Goal: Task Accomplishment & Management: Complete application form

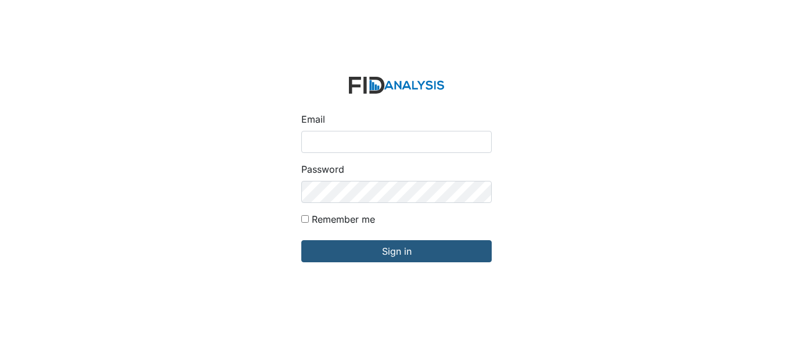
click at [383, 145] on input "Email" at bounding box center [396, 142] width 190 height 22
type input "[EMAIL_ADDRESS][DOMAIN_NAME]"
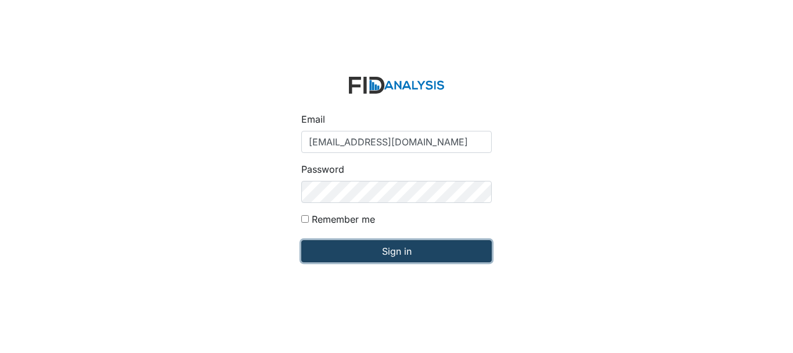
click at [390, 245] on input "Sign in" at bounding box center [396, 251] width 190 height 22
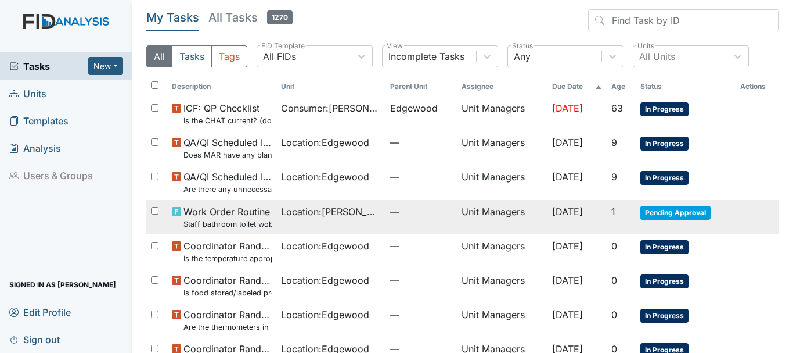
click at [646, 213] on span "Pending Approval" at bounding box center [676, 213] width 70 height 14
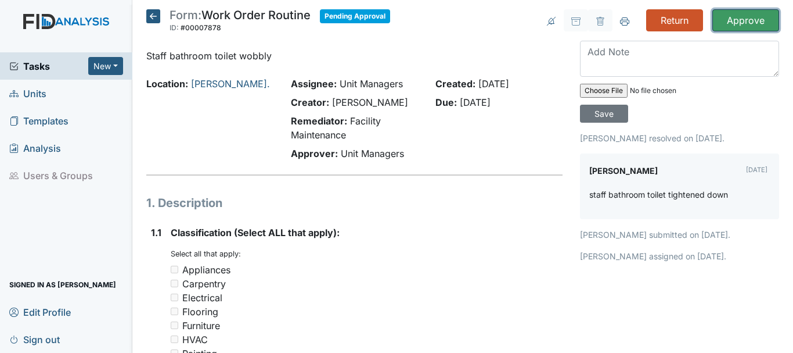
click at [728, 18] on input "Approve" at bounding box center [746, 20] width 67 height 22
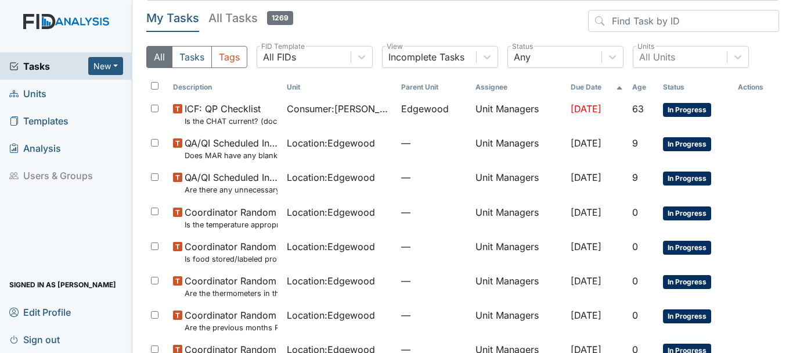
scroll to position [58, 0]
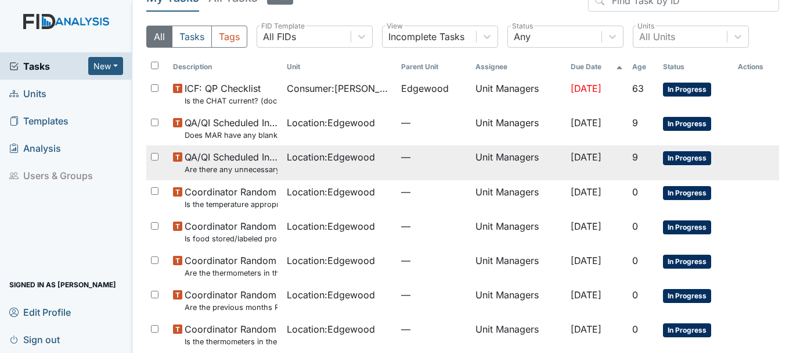
click at [255, 159] on span "QA/QI Scheduled Inspection Are there any unnecessary items in the van?" at bounding box center [231, 162] width 93 height 25
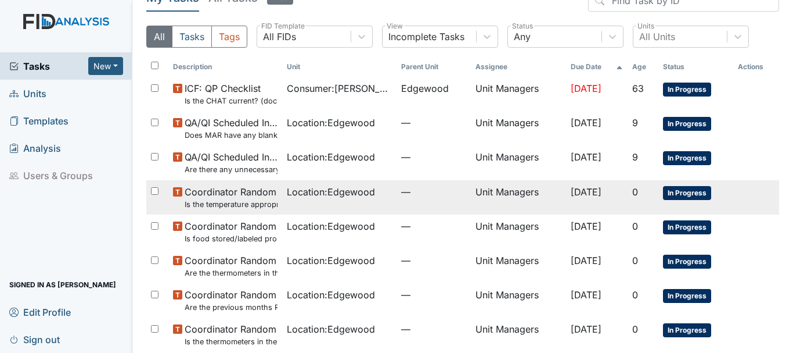
click at [293, 189] on span "Location : Edgewood" at bounding box center [331, 192] width 88 height 14
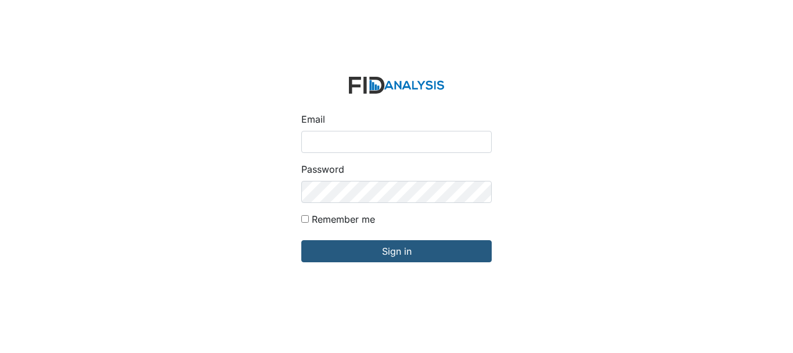
click at [350, 142] on input "Email" at bounding box center [396, 142] width 190 height 22
type input "[EMAIL_ADDRESS][DOMAIN_NAME]"
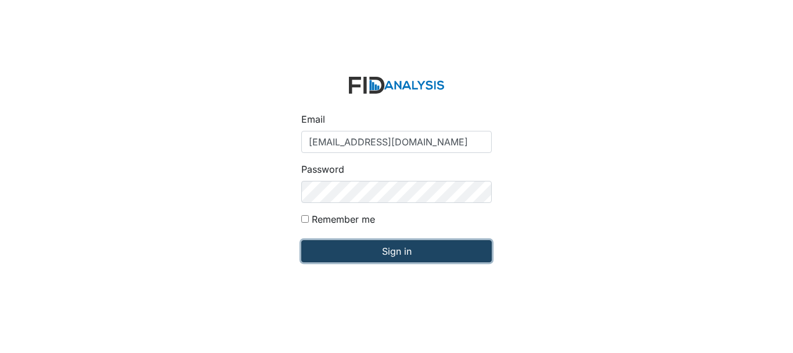
click at [384, 256] on input "Sign in" at bounding box center [396, 251] width 190 height 22
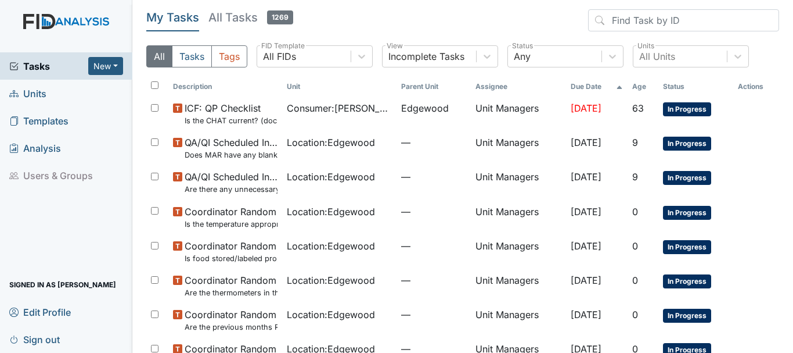
click at [24, 94] on span "Units" at bounding box center [27, 93] width 37 height 18
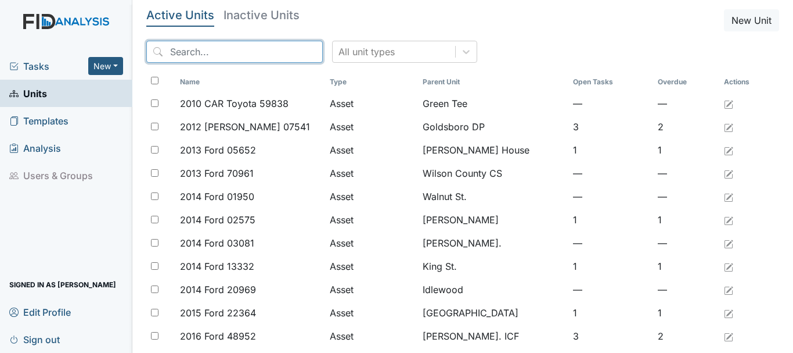
click at [216, 47] on input "search" at bounding box center [234, 52] width 177 height 22
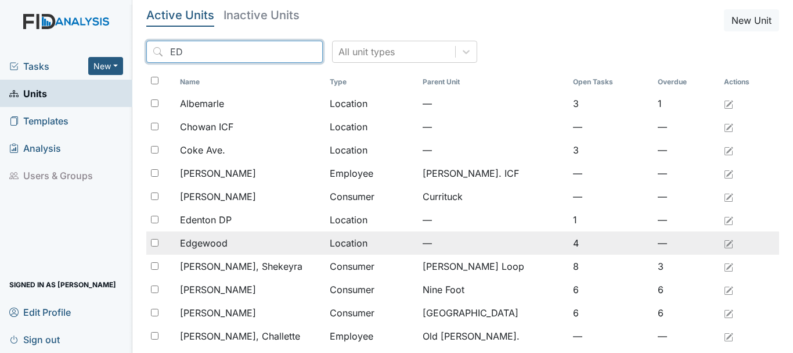
type input "ED"
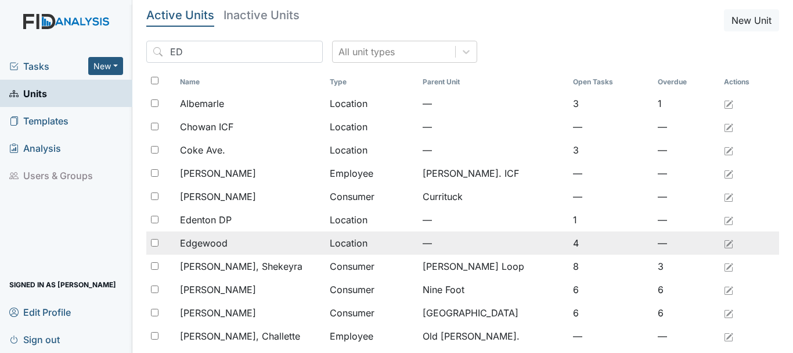
click at [154, 242] on input "checkbox" at bounding box center [155, 243] width 8 height 8
checkbox input "true"
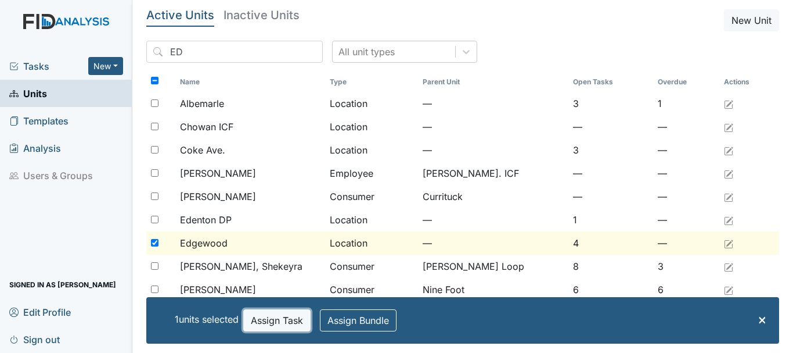
click at [278, 318] on button "Assign Task" at bounding box center [276, 320] width 67 height 22
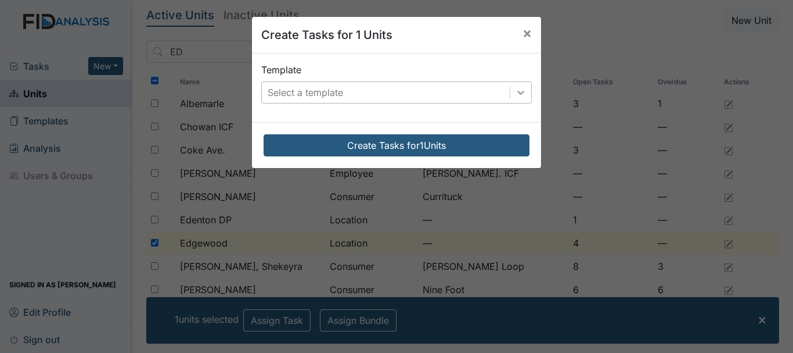
click at [521, 95] on icon at bounding box center [521, 93] width 12 height 12
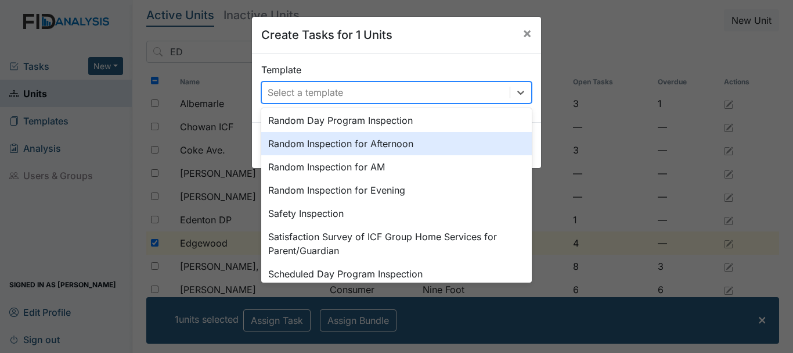
scroll to position [540, 0]
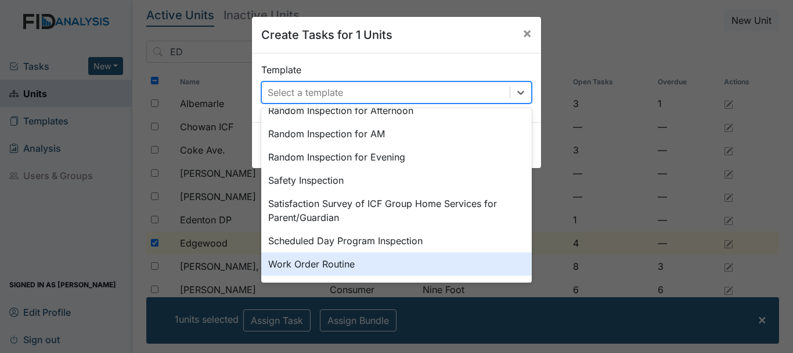
click at [302, 265] on div "Work Order Routine" at bounding box center [396, 263] width 271 height 23
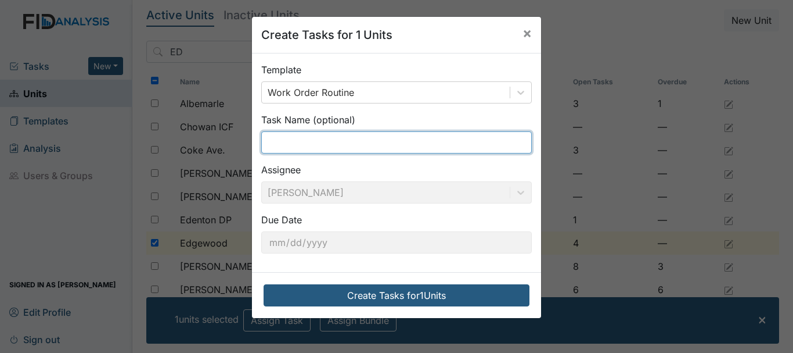
click at [269, 146] on input "text" at bounding box center [396, 142] width 271 height 22
type input "N"
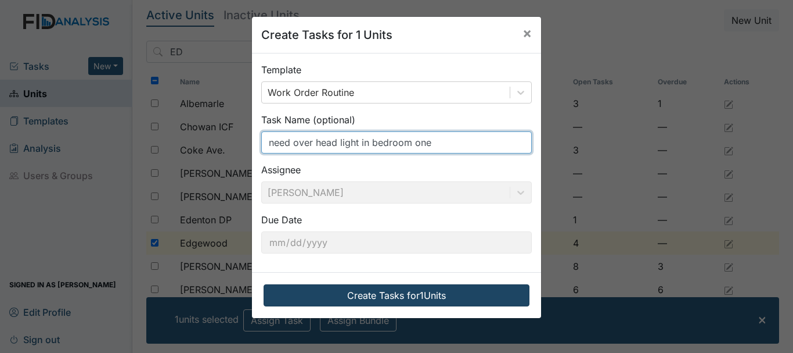
type input "need over head light in bedroom one"
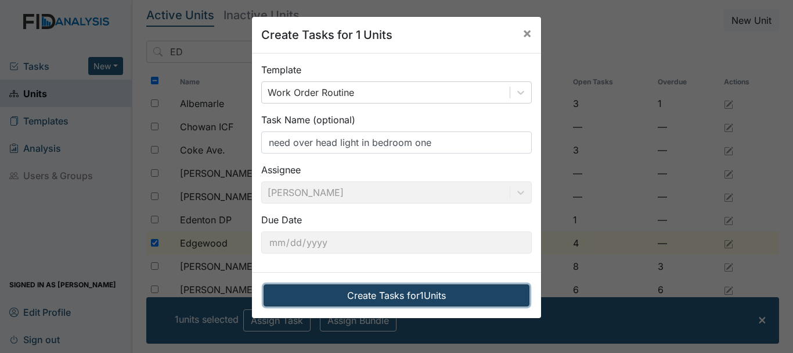
click at [364, 296] on button "Create Tasks for 1 Units" at bounding box center [397, 295] width 266 height 22
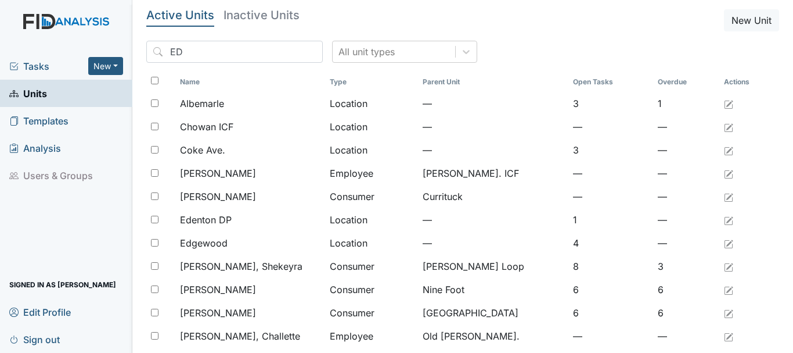
click at [38, 64] on span "Tasks" at bounding box center [48, 66] width 79 height 14
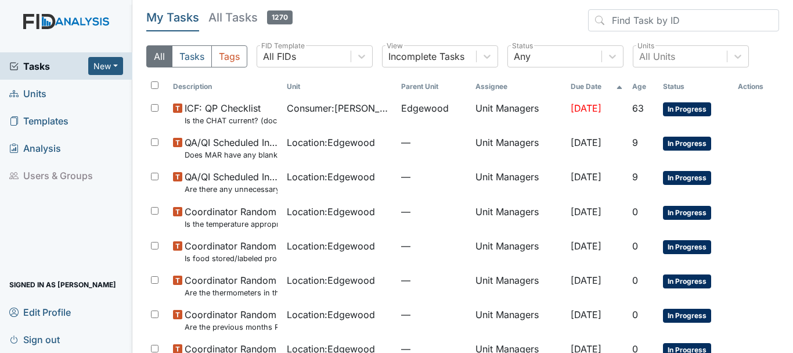
click at [35, 95] on span "Units" at bounding box center [27, 93] width 37 height 18
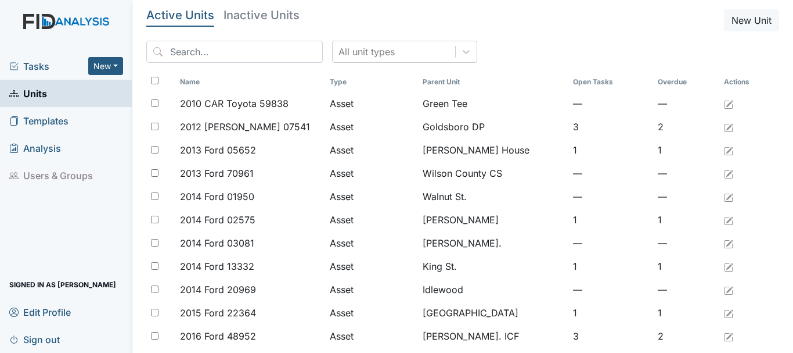
click at [42, 67] on span "Tasks" at bounding box center [48, 66] width 79 height 14
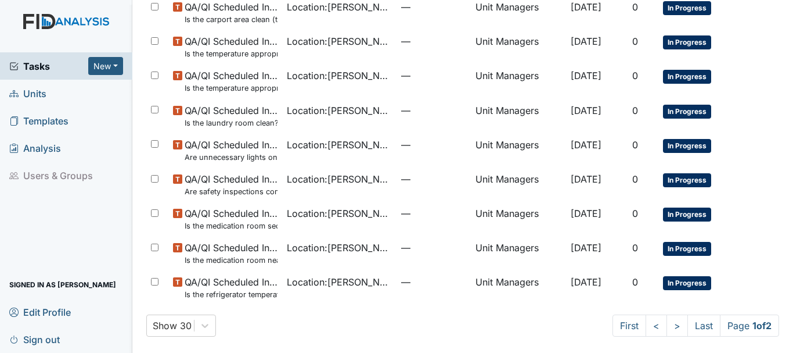
scroll to position [825, 0]
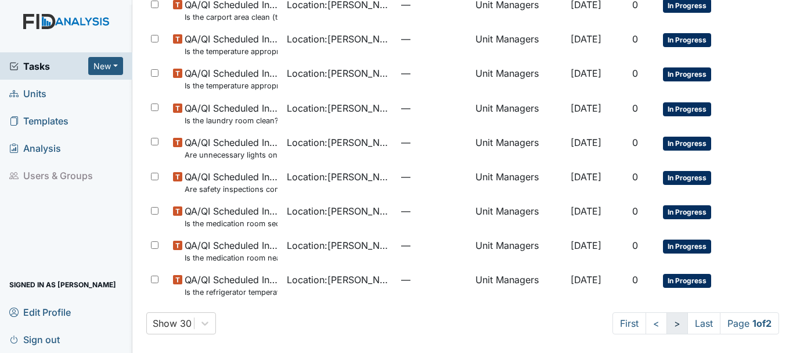
click at [667, 326] on link ">" at bounding box center [677, 323] width 21 height 22
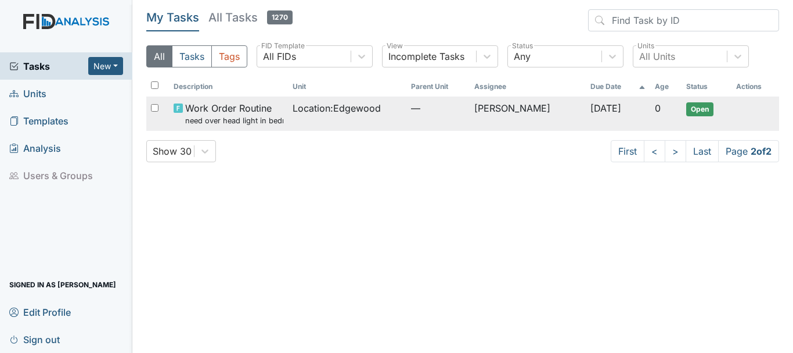
click at [249, 113] on span "Work Order Routine need over head light in bedroom one" at bounding box center [234, 113] width 98 height 25
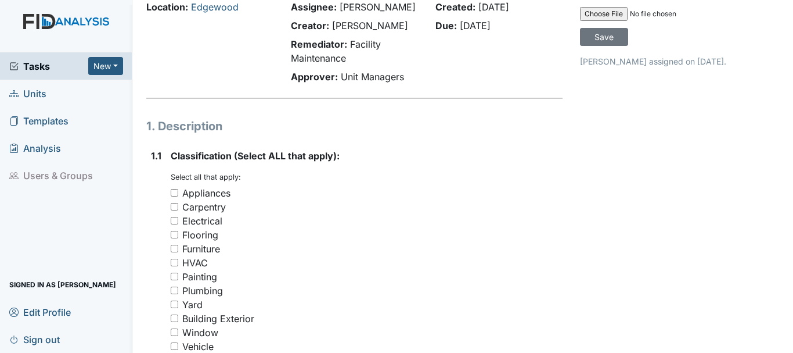
scroll to position [174, 0]
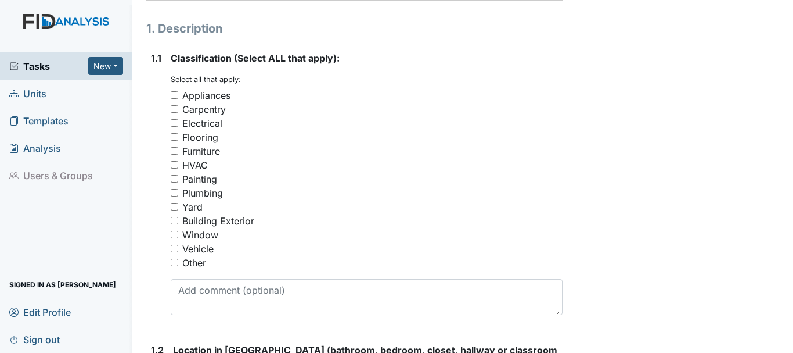
click at [174, 121] on input "Electrical" at bounding box center [175, 123] width 8 height 8
checkbox input "true"
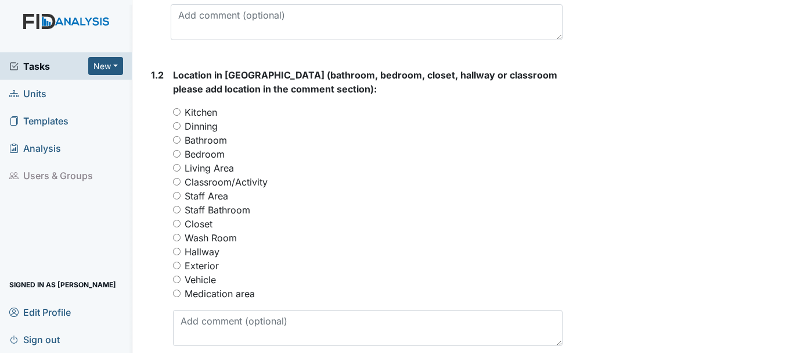
scroll to position [465, 0]
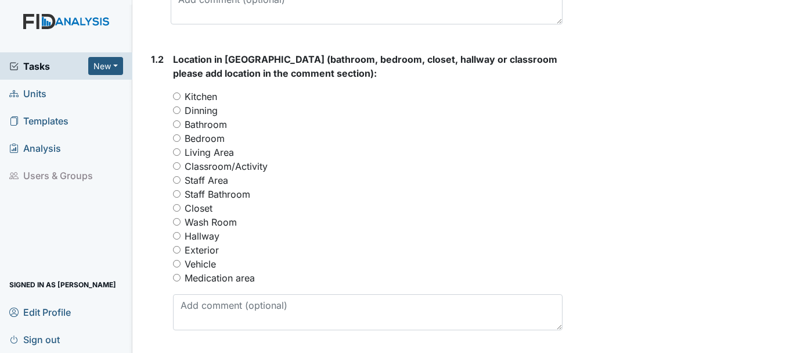
click at [177, 140] on input "Bedroom" at bounding box center [177, 138] width 8 height 8
radio input "true"
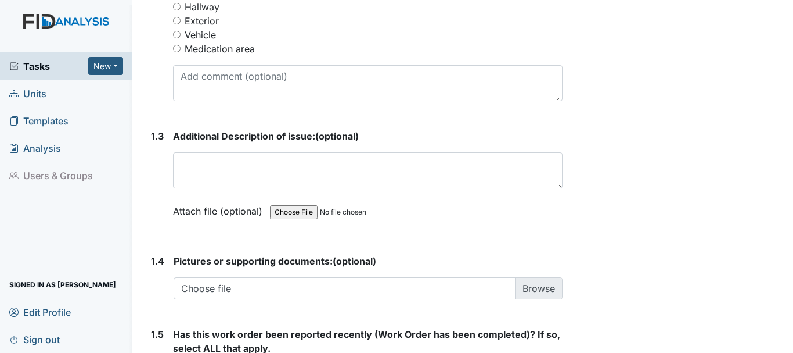
scroll to position [697, 0]
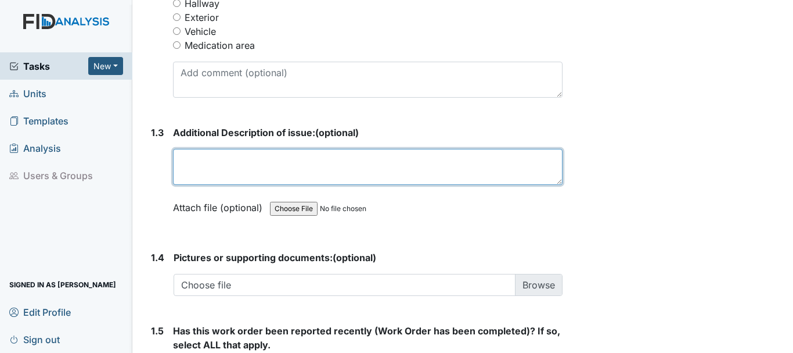
click at [238, 166] on textarea at bounding box center [368, 167] width 390 height 36
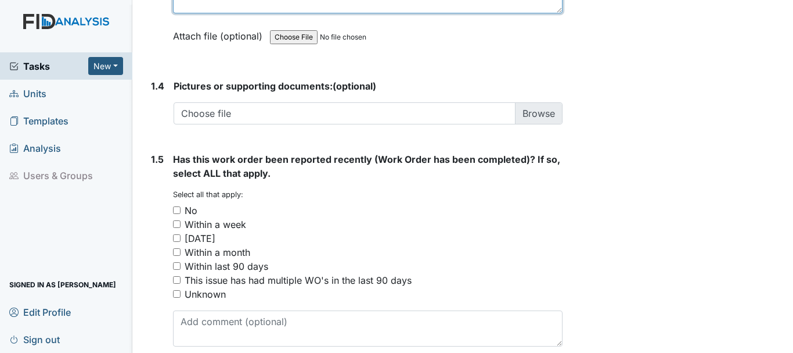
scroll to position [921, 0]
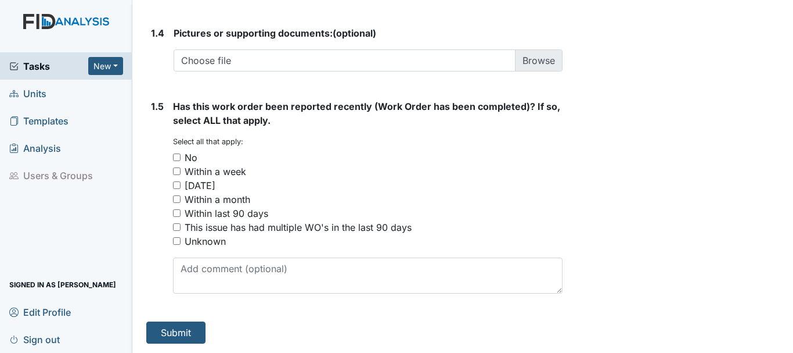
type textarea "There has never been a light in bedroom one need over head light"
click at [177, 156] on input "No" at bounding box center [177, 157] width 8 height 8
checkbox input "true"
click at [179, 326] on button "Submit" at bounding box center [175, 332] width 59 height 22
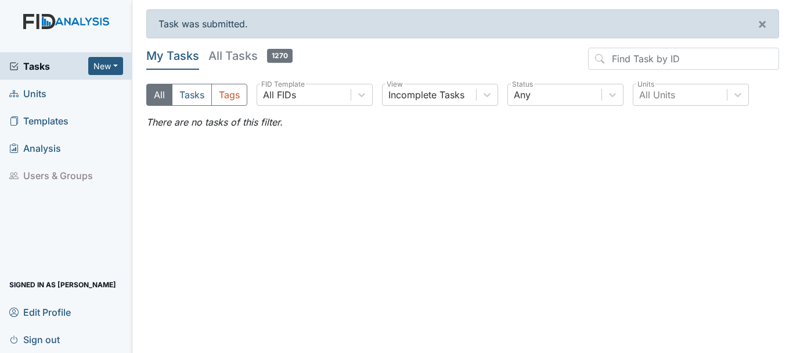
click at [43, 92] on span "Units" at bounding box center [27, 93] width 37 height 18
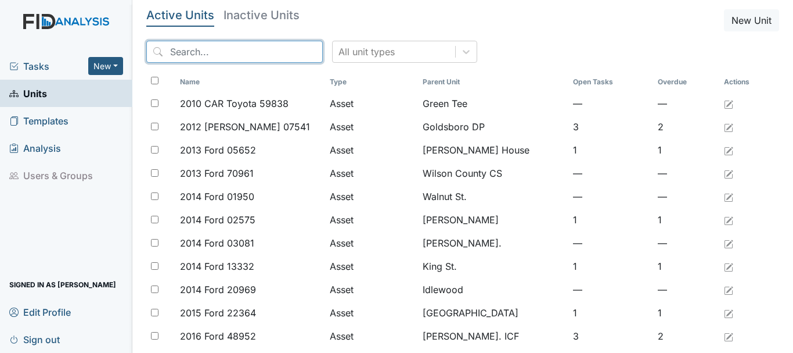
click at [229, 55] on input "search" at bounding box center [234, 52] width 177 height 22
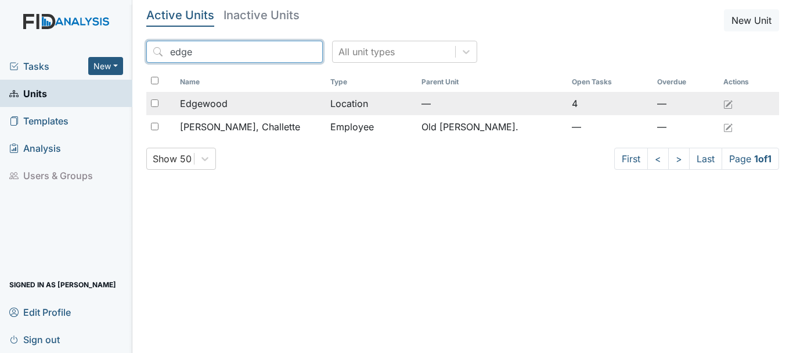
type input "edge"
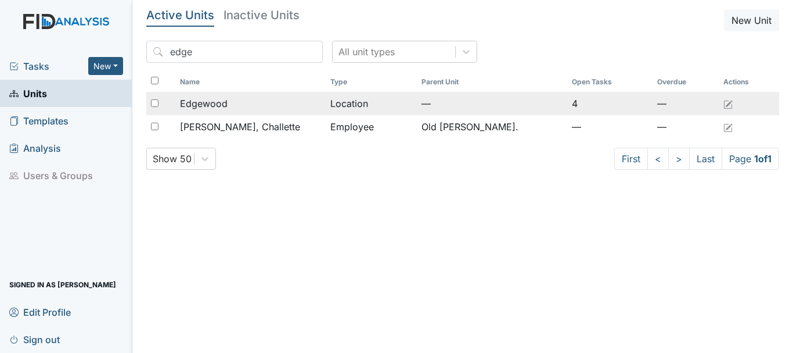
click at [159, 102] on div at bounding box center [160, 103] width 29 height 23
checkbox input "true"
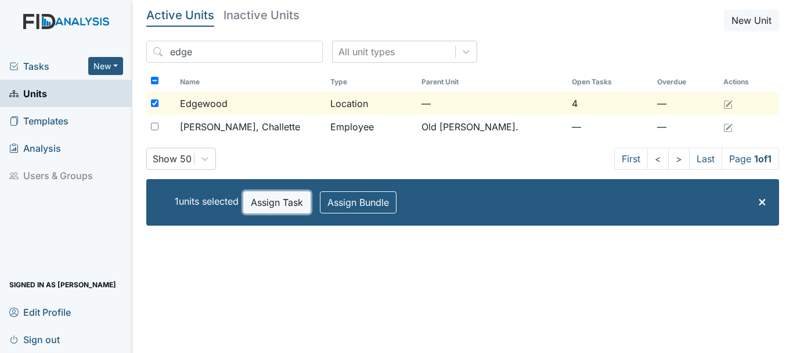
click at [297, 199] on button "Assign Task" at bounding box center [276, 202] width 67 height 22
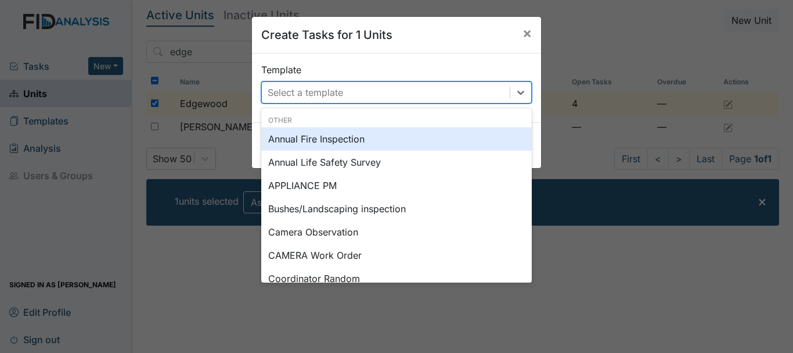
click at [341, 92] on div "Select a template" at bounding box center [386, 92] width 248 height 21
click at [380, 63] on div "Template option Annual Fire Inspection focused, 0 of 2. 29 results available. U…" at bounding box center [396, 83] width 271 height 41
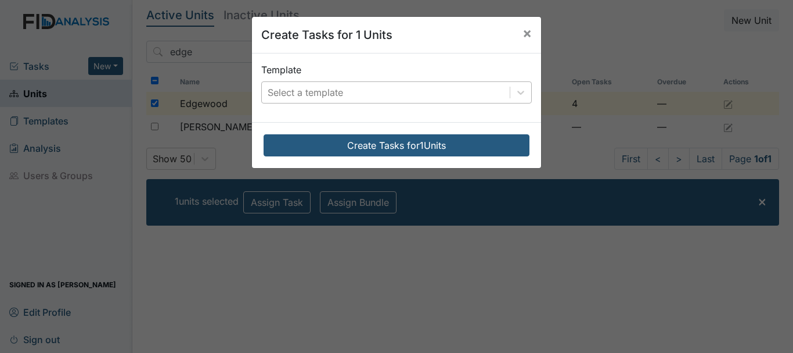
click at [350, 90] on div "Select a template" at bounding box center [386, 92] width 248 height 21
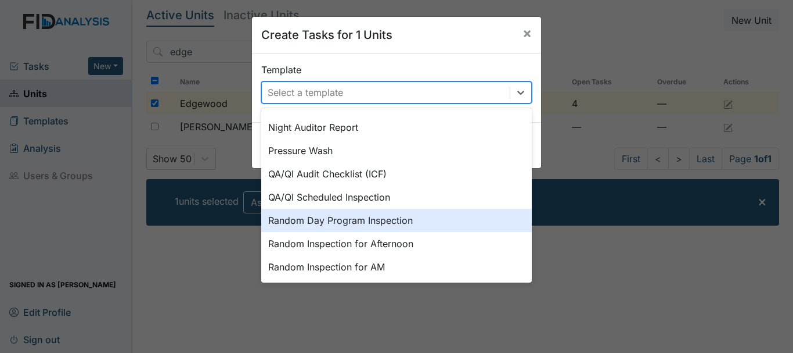
scroll to position [540, 0]
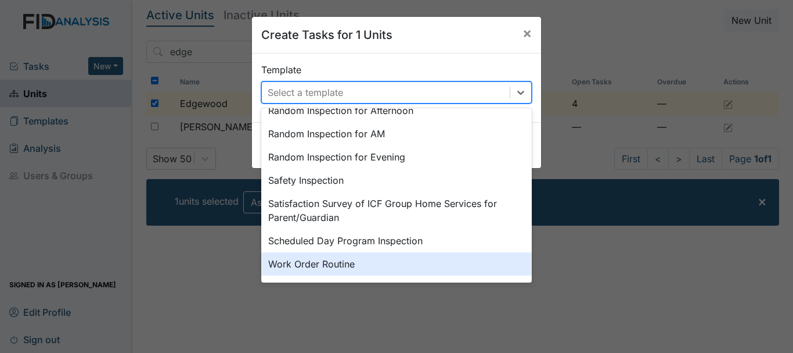
click at [300, 262] on div "Work Order Routine" at bounding box center [396, 263] width 271 height 23
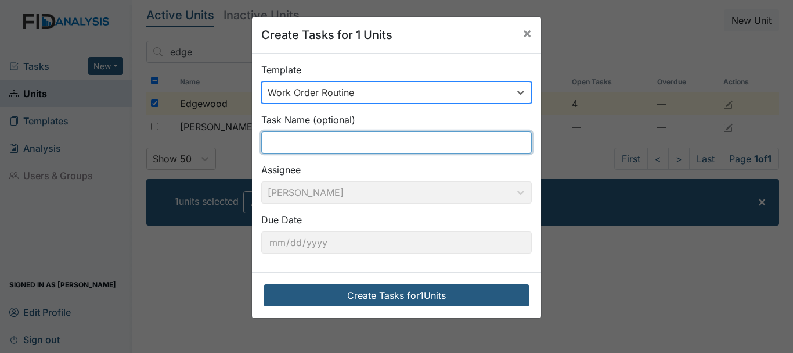
click at [301, 140] on input "text" at bounding box center [396, 142] width 271 height 22
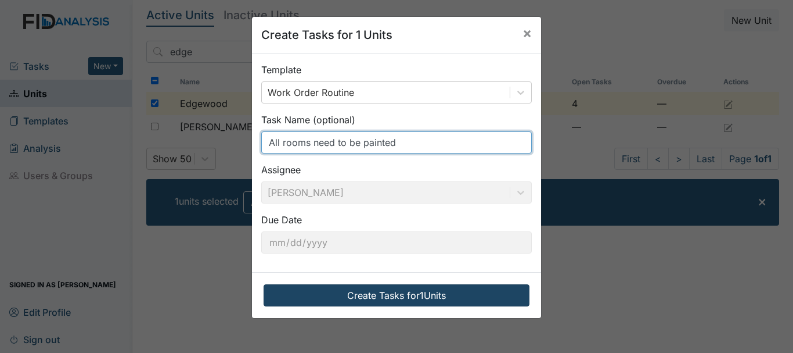
type input "All rooms need to be painted"
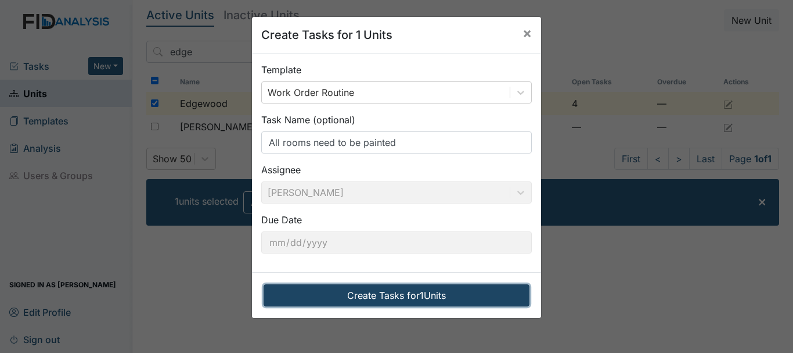
click at [381, 294] on button "Create Tasks for 1 Units" at bounding box center [397, 295] width 266 height 22
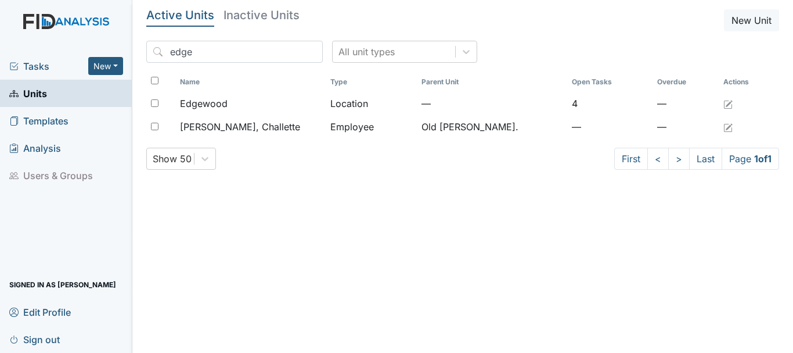
click at [39, 63] on span "Tasks" at bounding box center [48, 66] width 79 height 14
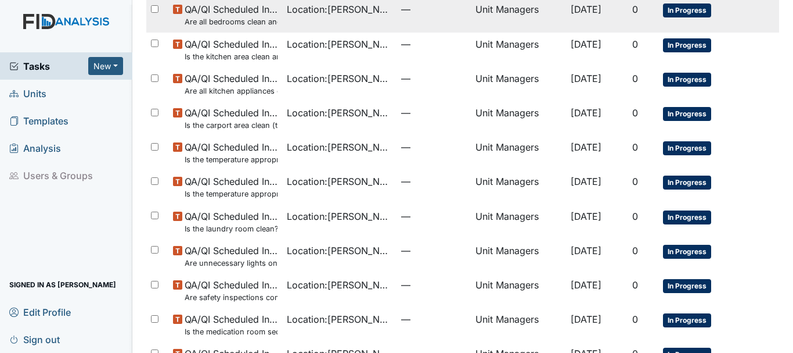
scroll to position [825, 0]
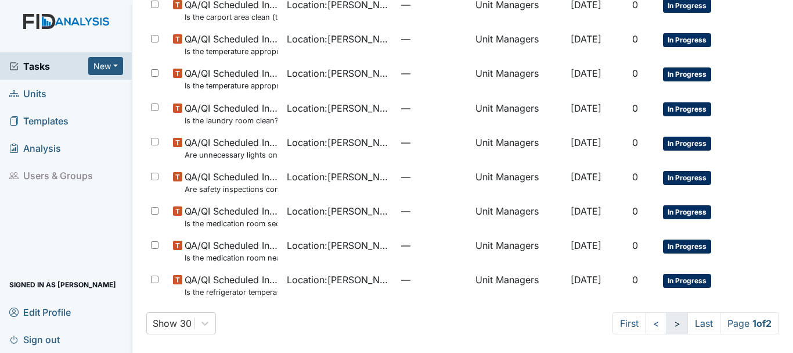
click at [667, 321] on link ">" at bounding box center [677, 323] width 21 height 22
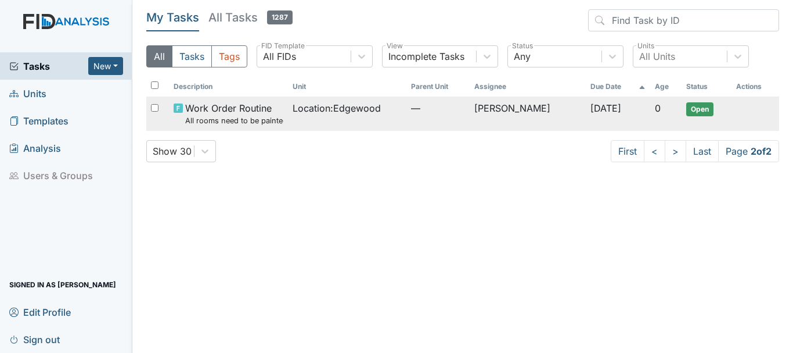
click at [236, 105] on span "Work Order Routine All rooms need to be painted" at bounding box center [234, 113] width 98 height 25
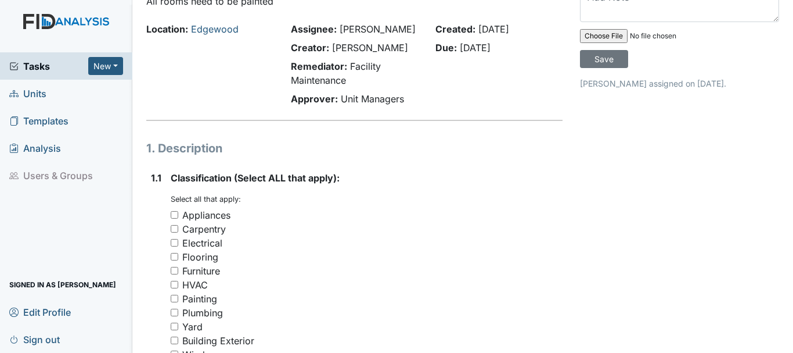
scroll to position [116, 0]
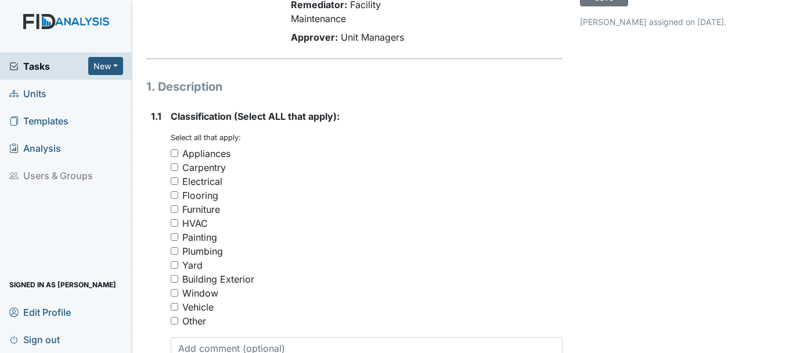
click at [175, 238] on input "Painting" at bounding box center [175, 237] width 8 height 8
checkbox input "true"
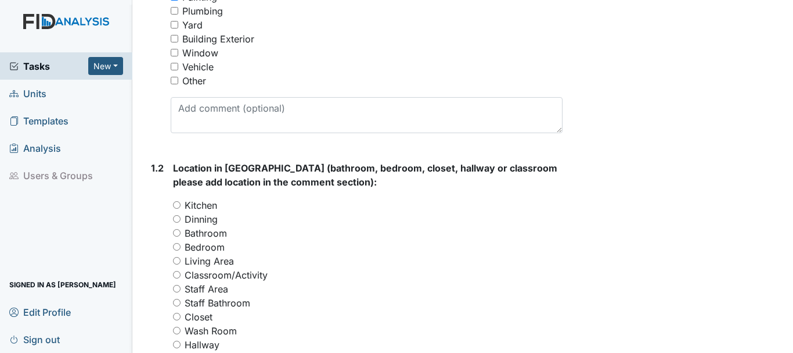
scroll to position [348, 0]
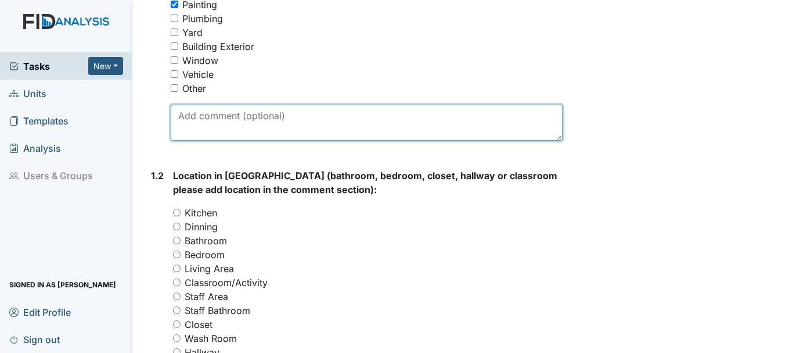
click at [217, 131] on textarea at bounding box center [367, 123] width 392 height 36
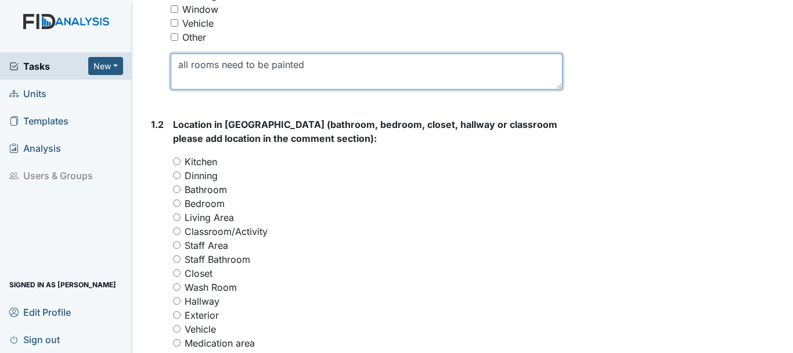
scroll to position [465, 0]
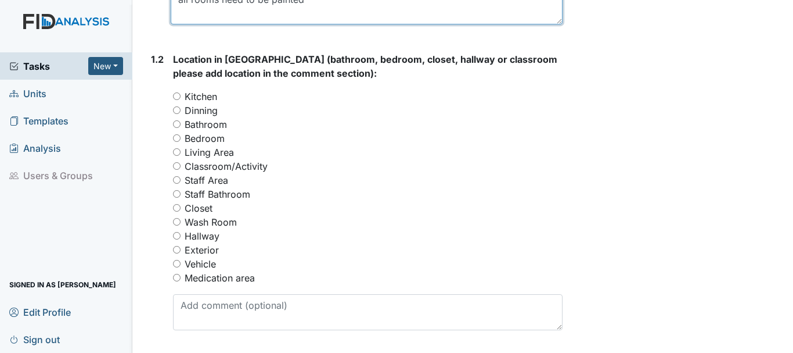
type textarea "all rooms need to be painted"
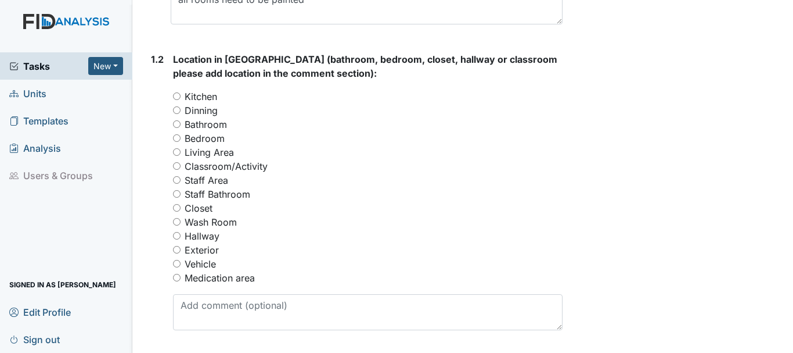
click at [177, 139] on input "Bedroom" at bounding box center [177, 138] width 8 height 8
radio input "true"
click at [177, 154] on input "Living Area" at bounding box center [177, 152] width 8 height 8
radio input "true"
click at [177, 141] on input "Bedroom" at bounding box center [177, 138] width 8 height 8
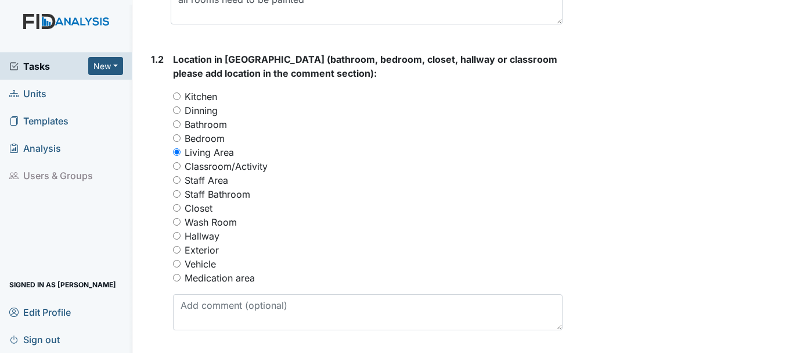
radio input "true"
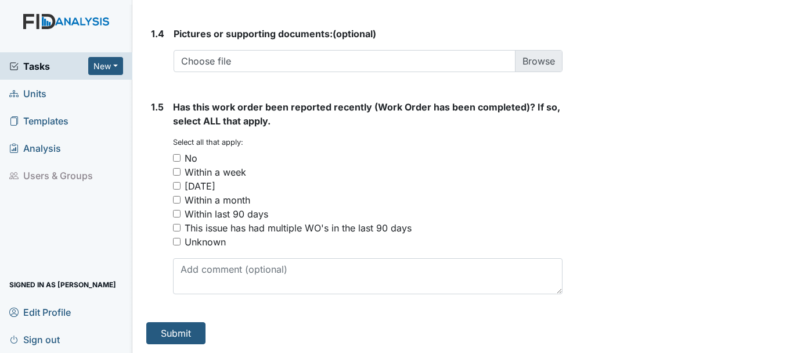
scroll to position [921, 0]
click at [177, 157] on input "No" at bounding box center [177, 157] width 8 height 8
checkbox input "true"
click at [161, 328] on button "Submit" at bounding box center [175, 332] width 59 height 22
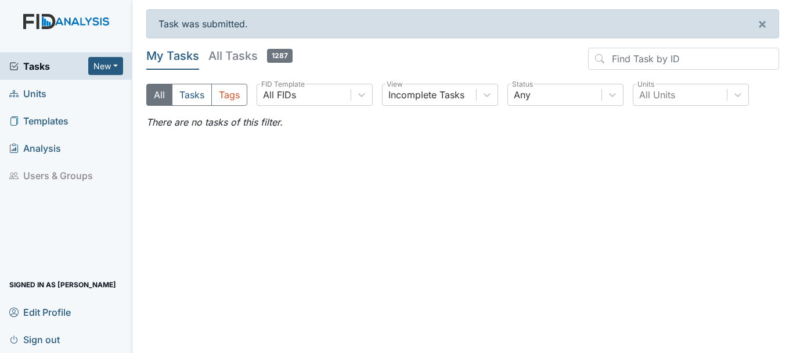
click at [34, 91] on span "Units" at bounding box center [27, 93] width 37 height 18
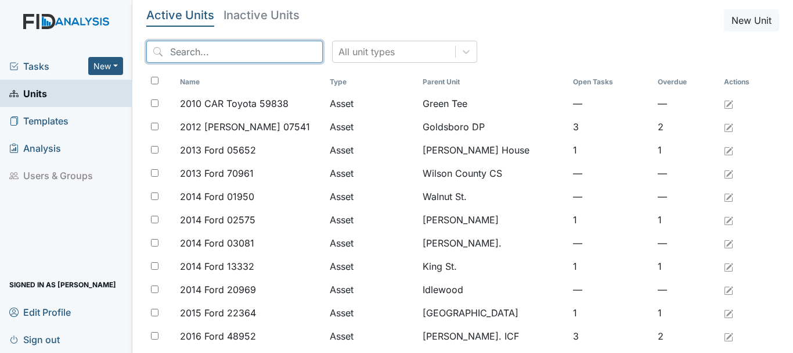
click at [196, 45] on input "search" at bounding box center [234, 52] width 177 height 22
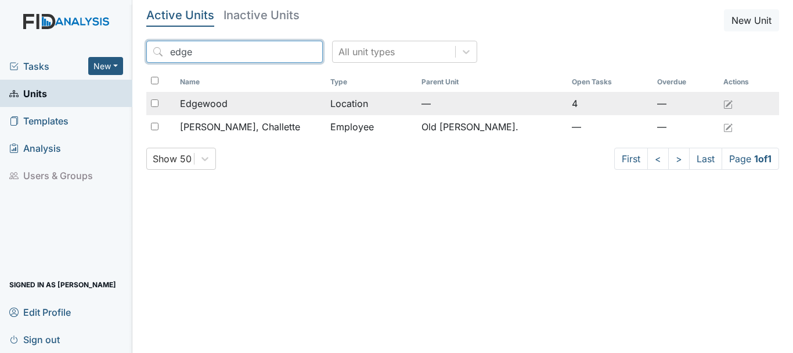
type input "edge"
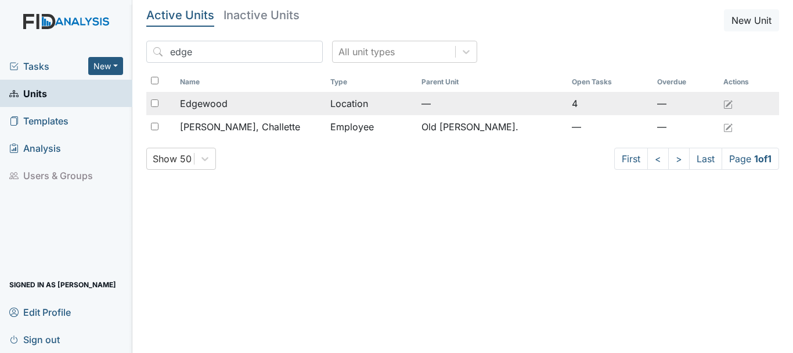
click at [156, 105] on input "checkbox" at bounding box center [155, 103] width 8 height 8
checkbox input "true"
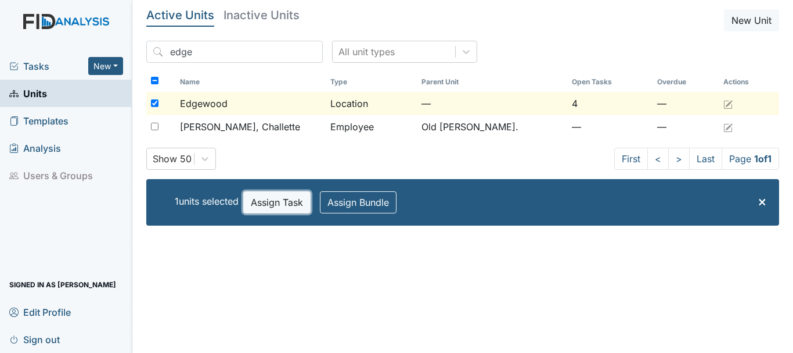
click at [267, 199] on button "Assign Task" at bounding box center [276, 202] width 67 height 22
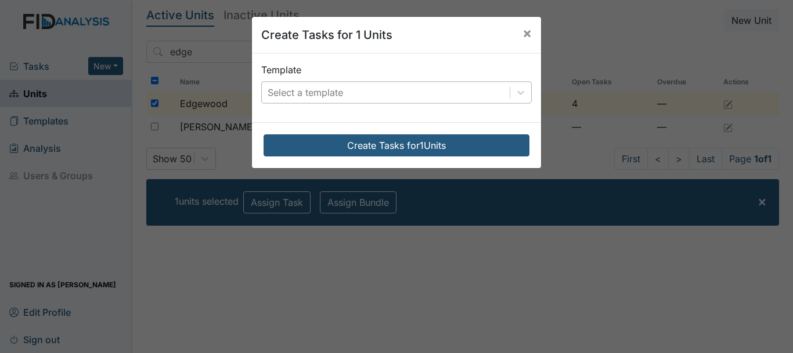
click at [323, 92] on div "Select a template" at bounding box center [305, 92] width 75 height 14
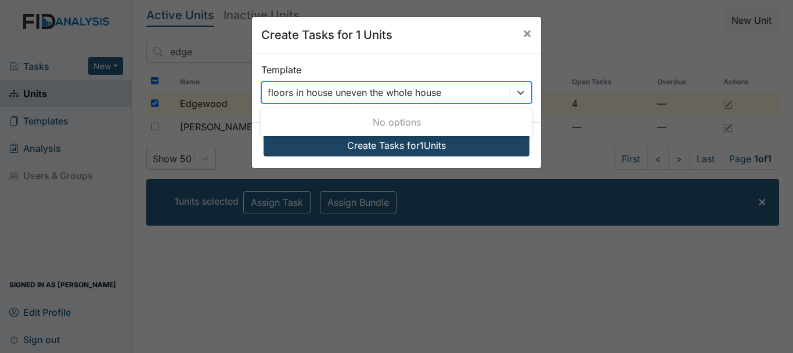
type input "floors in house uneven the whole house"
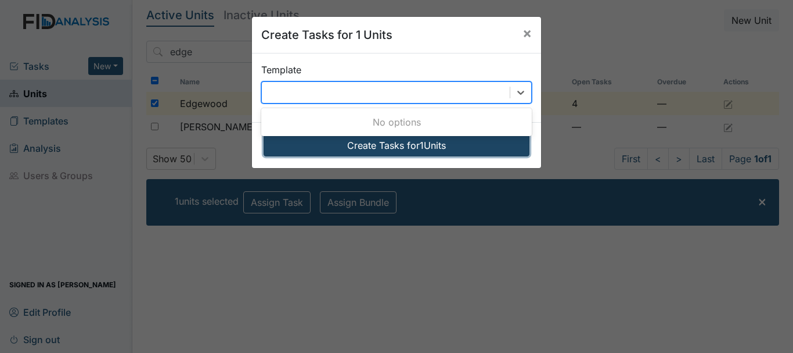
click at [364, 148] on button "Create Tasks for 1 Units" at bounding box center [397, 145] width 266 height 22
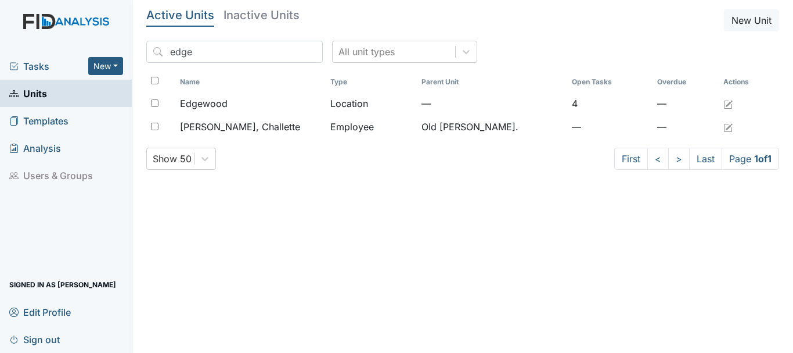
click at [26, 64] on span "Tasks" at bounding box center [48, 66] width 79 height 14
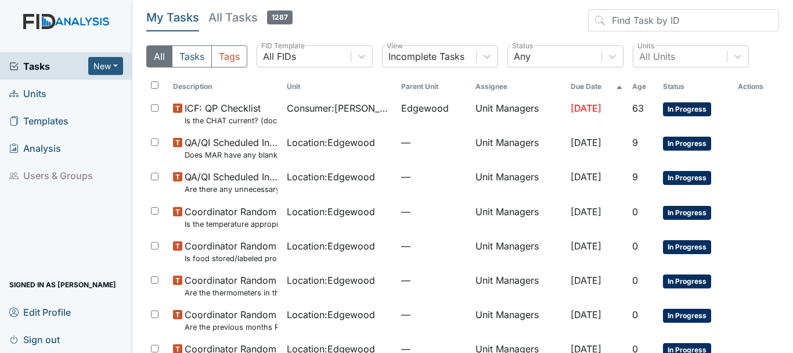
click at [41, 92] on span "Units" at bounding box center [27, 93] width 37 height 18
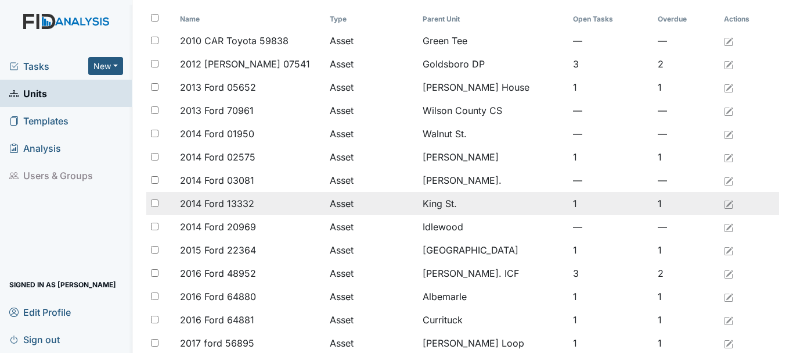
scroll to position [174, 0]
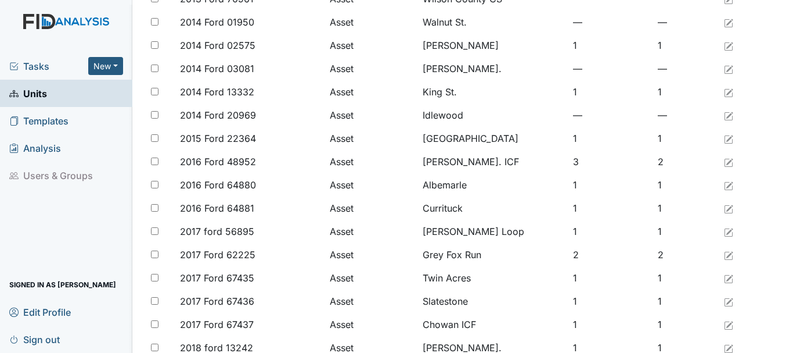
click at [35, 67] on span "Tasks" at bounding box center [48, 66] width 79 height 14
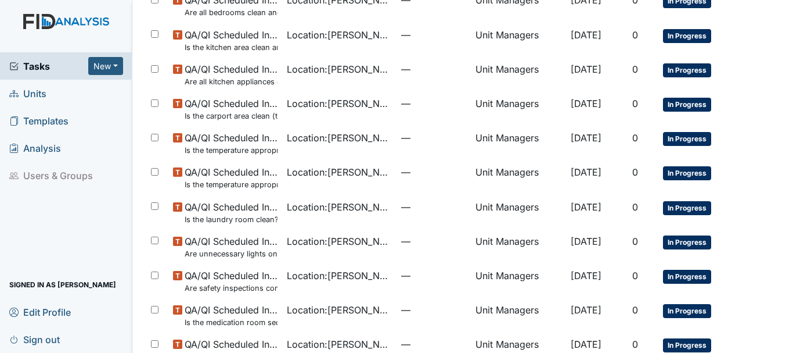
scroll to position [825, 0]
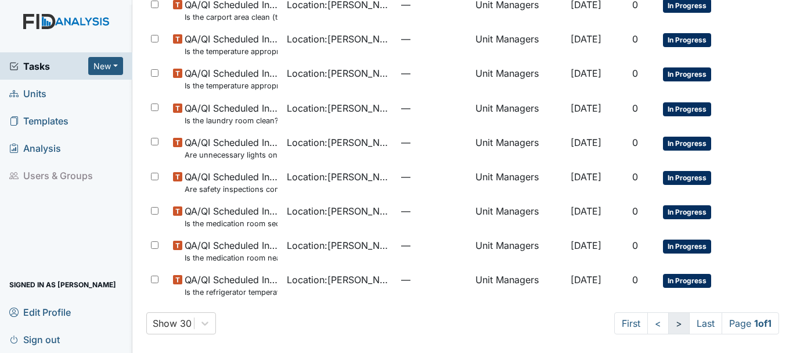
click at [668, 327] on link ">" at bounding box center [678, 323] width 21 height 22
click at [668, 323] on link ">" at bounding box center [678, 323] width 21 height 22
click at [668, 326] on link ">" at bounding box center [678, 323] width 21 height 22
click at [648, 326] on link "<" at bounding box center [658, 323] width 21 height 22
click at [33, 59] on span "Tasks" at bounding box center [48, 66] width 79 height 14
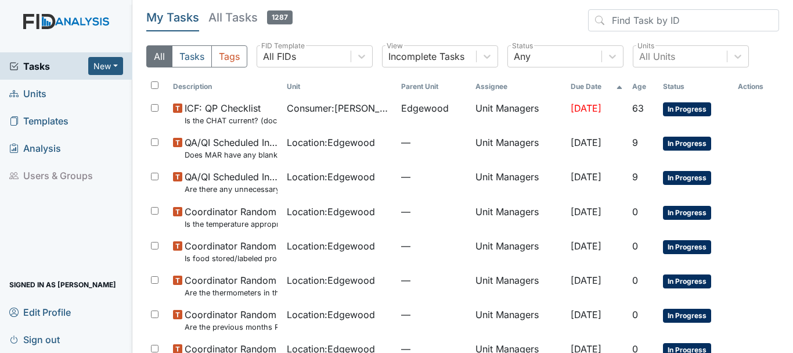
click at [37, 91] on span "Units" at bounding box center [27, 93] width 37 height 18
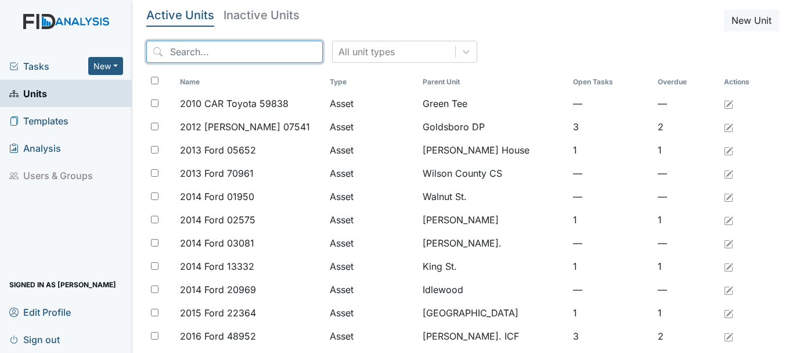
click at [210, 48] on input "search" at bounding box center [234, 52] width 177 height 22
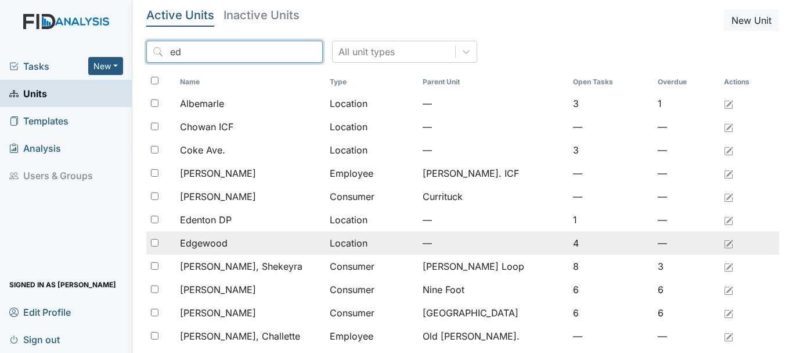
type input "ed"
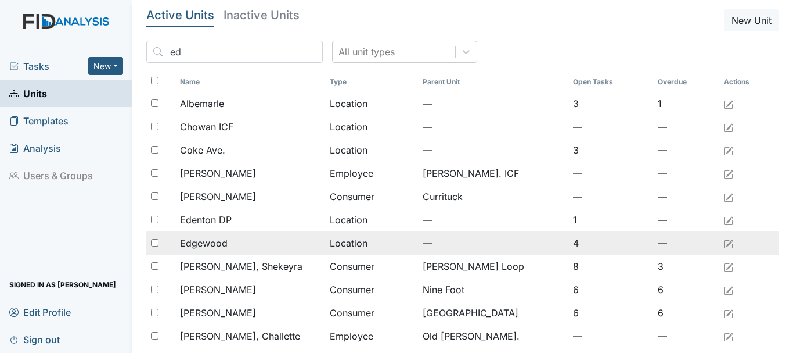
click at [155, 240] on input "checkbox" at bounding box center [155, 243] width 8 height 8
checkbox input "true"
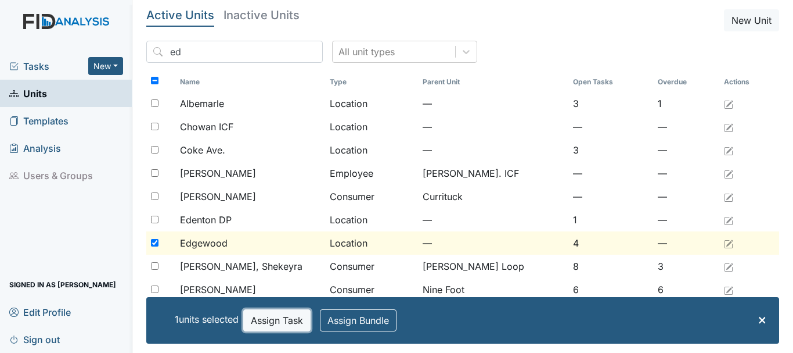
click at [267, 322] on button "Assign Task" at bounding box center [276, 320] width 67 height 22
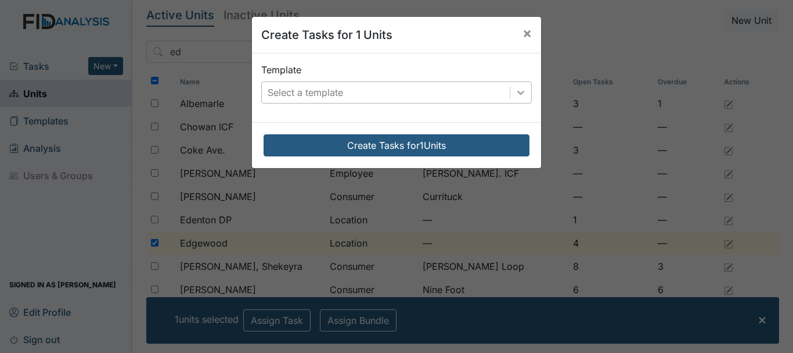
click at [517, 96] on icon at bounding box center [521, 93] width 12 height 12
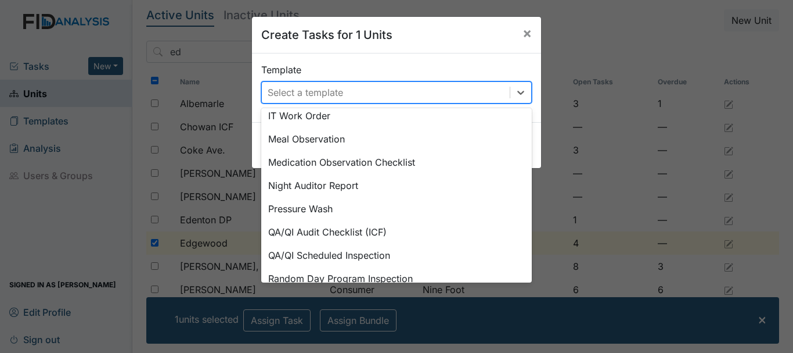
scroll to position [540, 0]
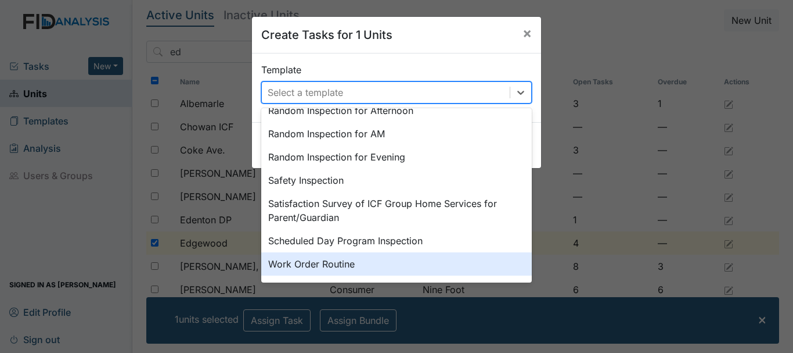
click at [292, 266] on div "Work Order Routine" at bounding box center [396, 263] width 271 height 23
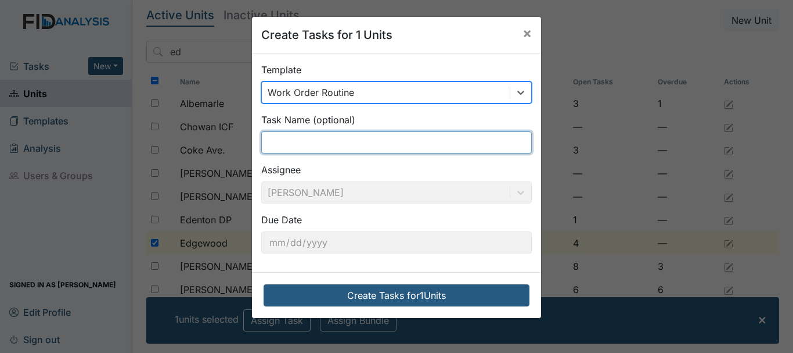
click at [286, 145] on input "text" at bounding box center [396, 142] width 271 height 22
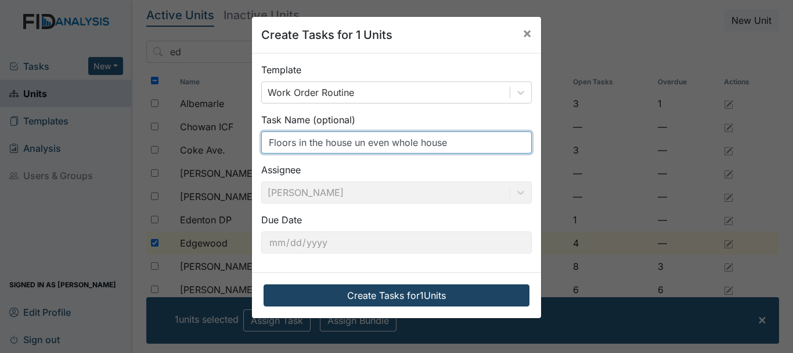
type input "Floors in the house un even whole house"
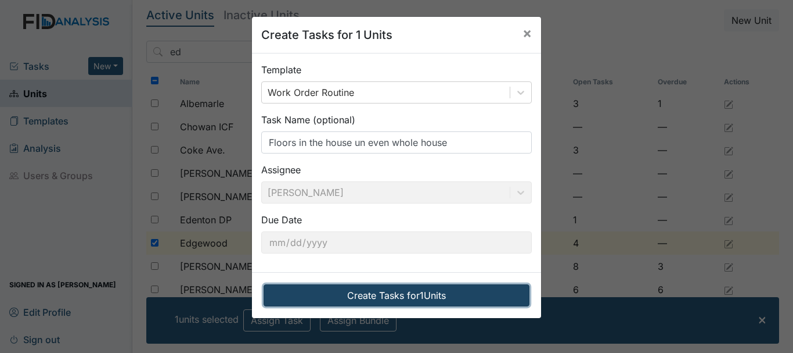
click at [393, 294] on button "Create Tasks for 1 Units" at bounding box center [397, 295] width 266 height 22
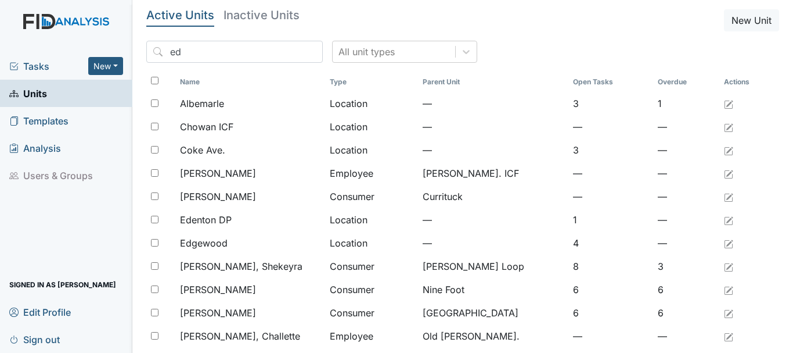
click at [38, 71] on span "Tasks" at bounding box center [48, 66] width 79 height 14
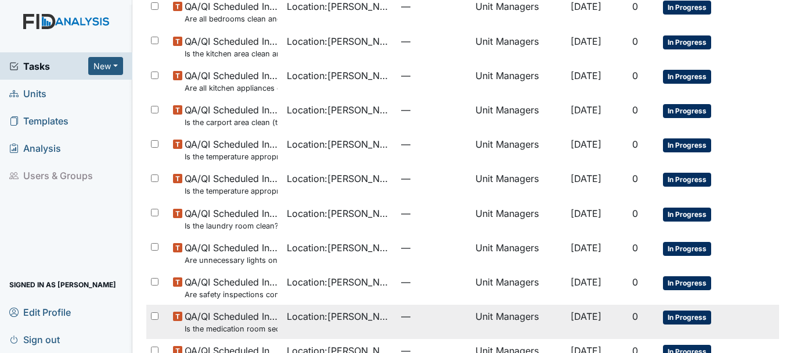
scroll to position [825, 0]
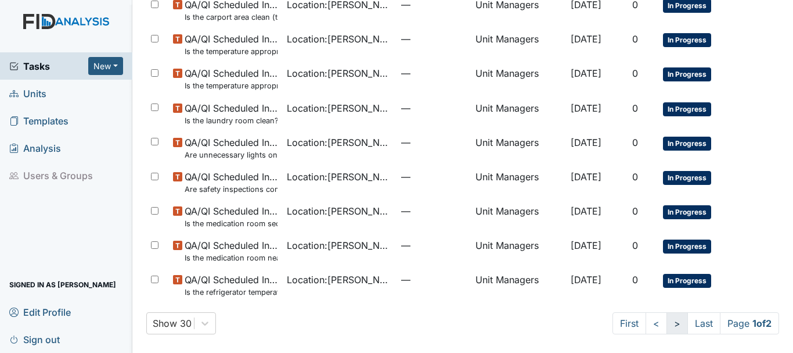
click at [667, 324] on link ">" at bounding box center [677, 323] width 21 height 22
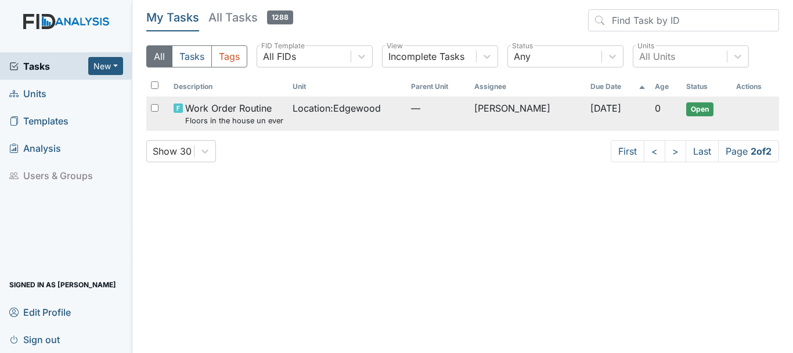
click at [221, 110] on span "Work Order Routine Floors in the house un even whole house" at bounding box center [234, 113] width 98 height 25
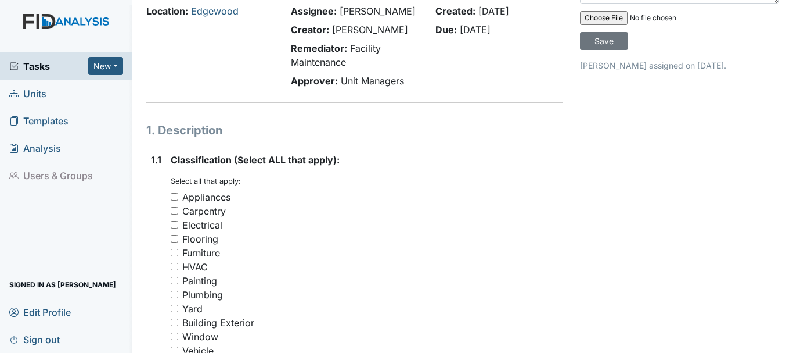
scroll to position [174, 0]
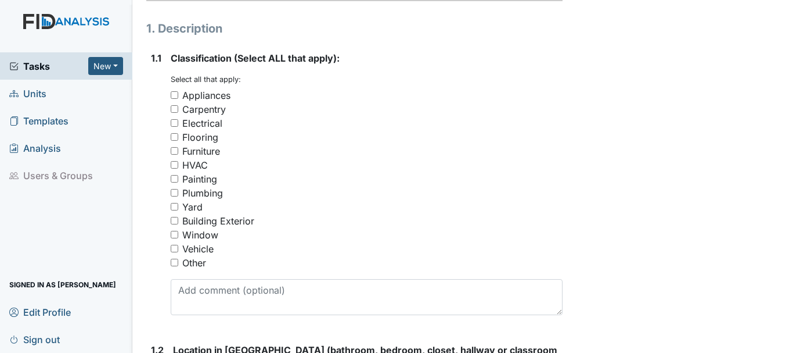
click at [174, 138] on input "Flooring" at bounding box center [175, 137] width 8 height 8
checkbox input "true"
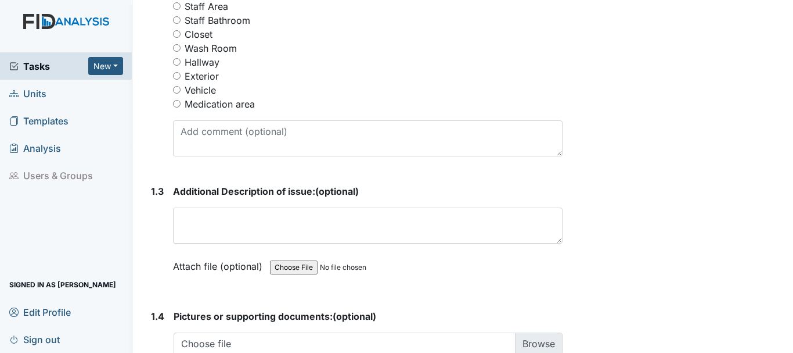
scroll to position [639, 0]
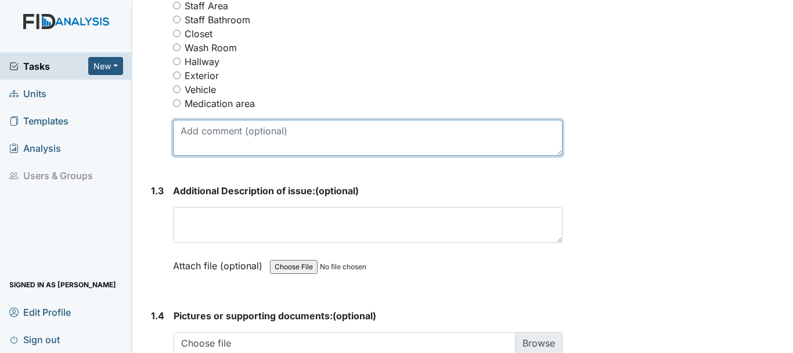
click at [222, 133] on textarea at bounding box center [368, 138] width 390 height 36
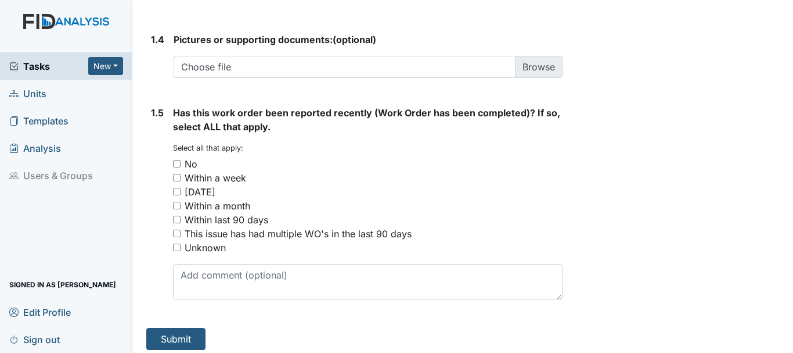
scroll to position [921, 0]
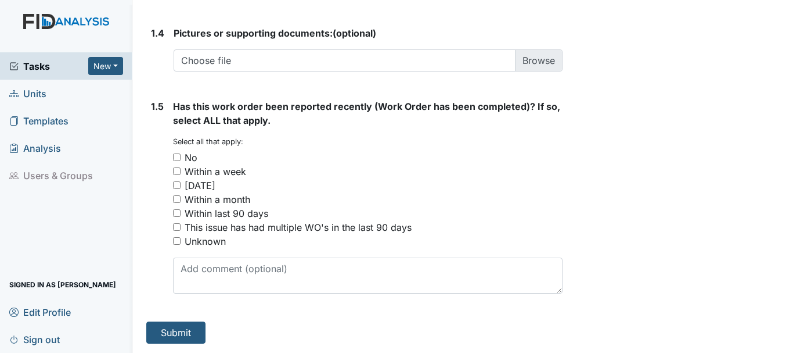
type textarea "Floors uneven in whole house"
click at [173, 159] on input "No" at bounding box center [177, 157] width 8 height 8
checkbox input "true"
click at [173, 323] on button "Submit" at bounding box center [175, 332] width 59 height 22
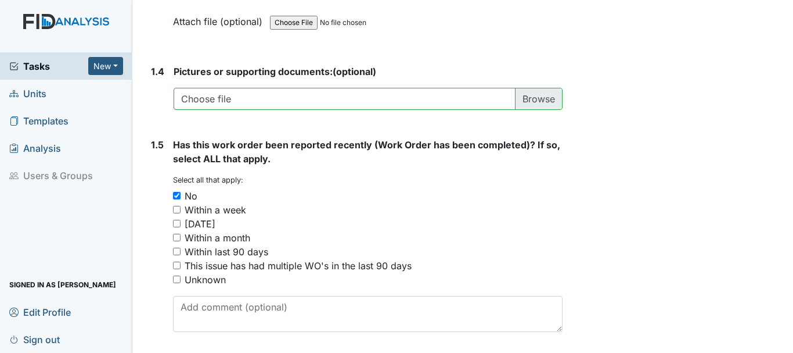
scroll to position [959, 0]
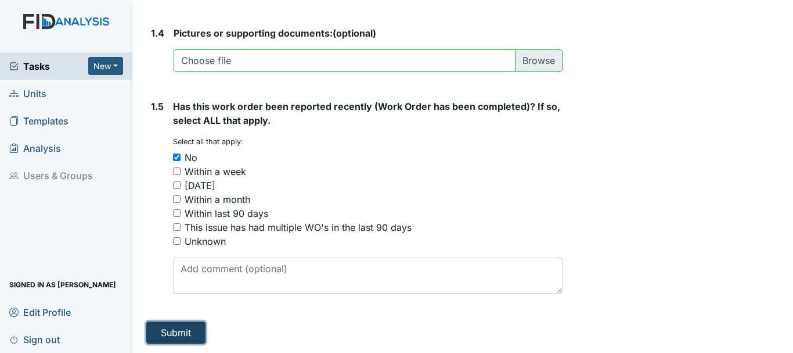
click at [172, 331] on button "Submit" at bounding box center [175, 332] width 59 height 22
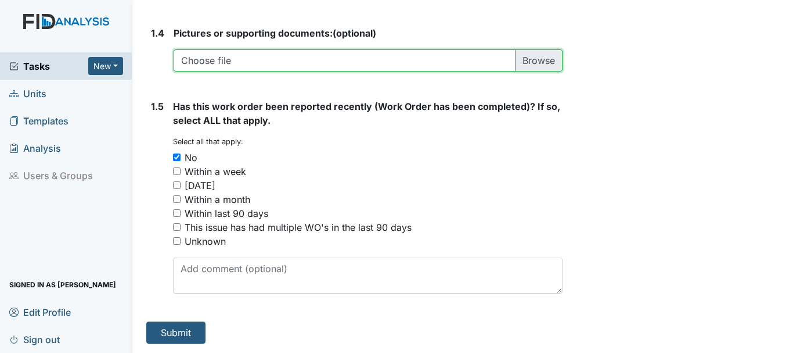
click at [537, 59] on input "file" at bounding box center [368, 60] width 389 height 22
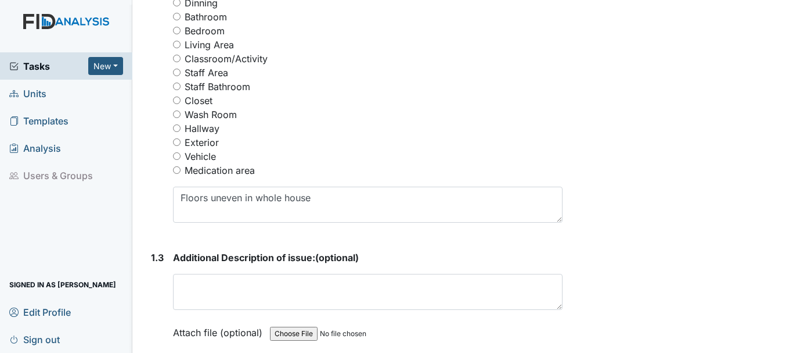
scroll to position [611, 0]
click at [176, 31] on input "Bedroom" at bounding box center [177, 30] width 8 height 8
radio input "true"
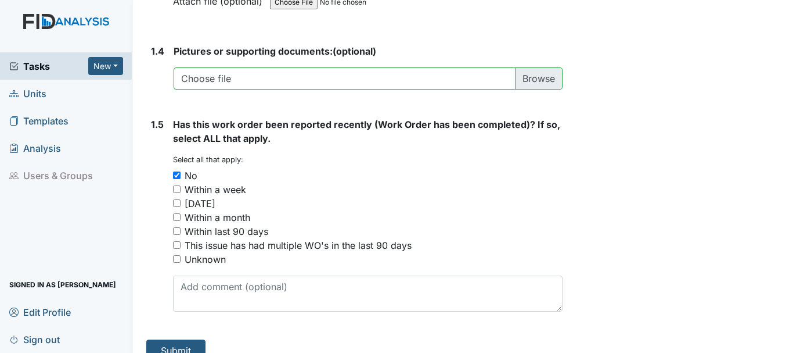
scroll to position [959, 0]
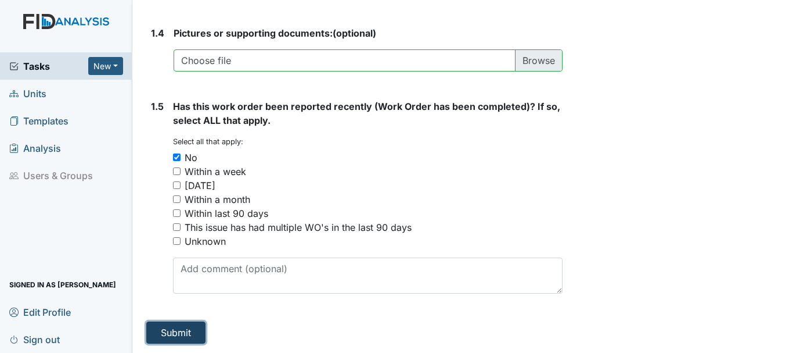
click at [183, 330] on button "Submit" at bounding box center [175, 332] width 59 height 22
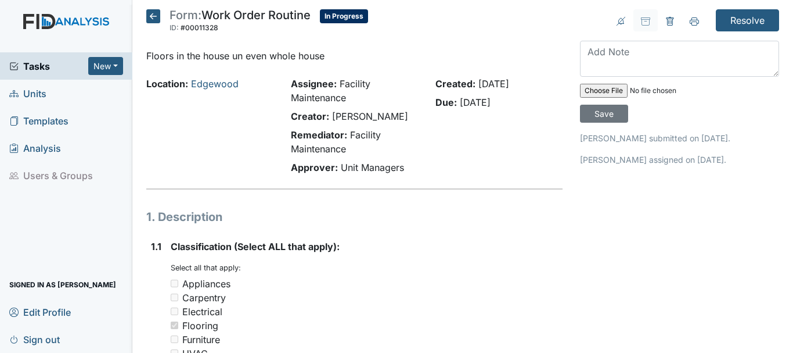
click at [31, 93] on span "Units" at bounding box center [27, 93] width 37 height 18
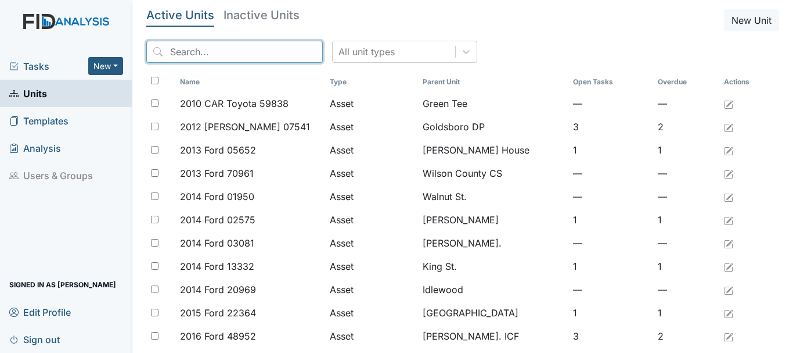
click at [193, 52] on input "search" at bounding box center [234, 52] width 177 height 22
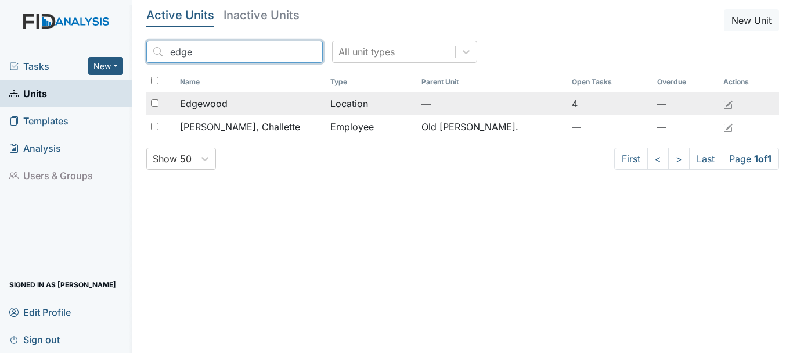
type input "edge"
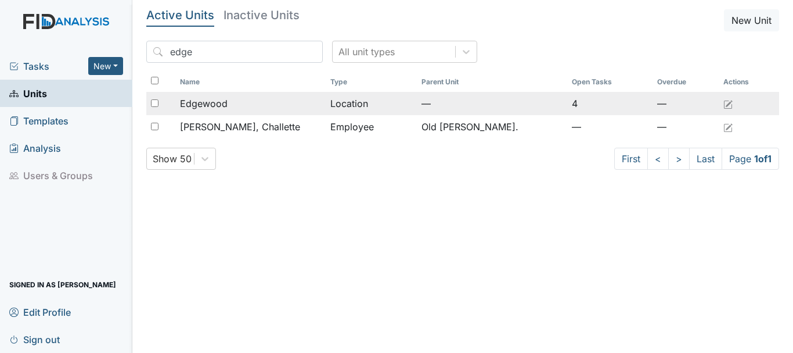
click at [153, 99] on input "checkbox" at bounding box center [155, 103] width 8 height 8
checkbox input "true"
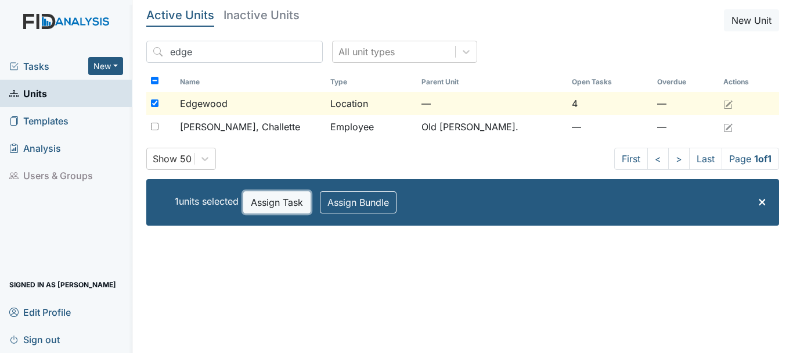
click at [260, 203] on button "Assign Task" at bounding box center [276, 202] width 67 height 22
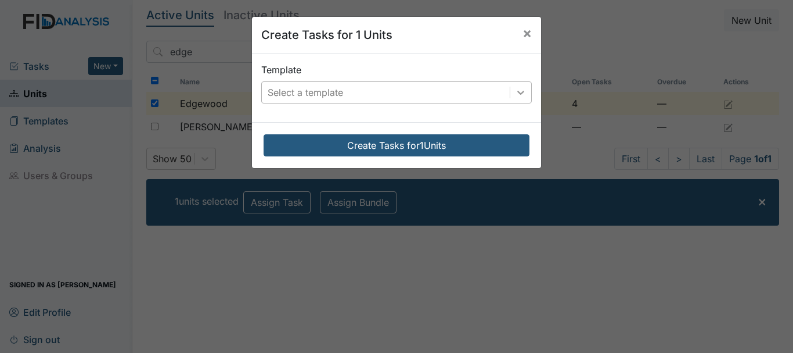
click at [516, 95] on icon at bounding box center [521, 93] width 12 height 12
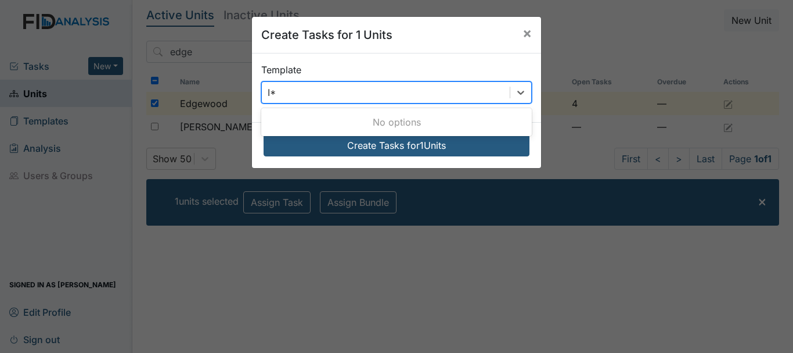
type input "I"
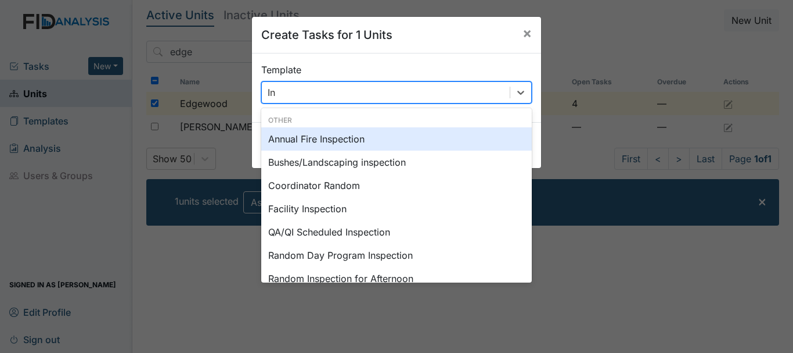
type input "I"
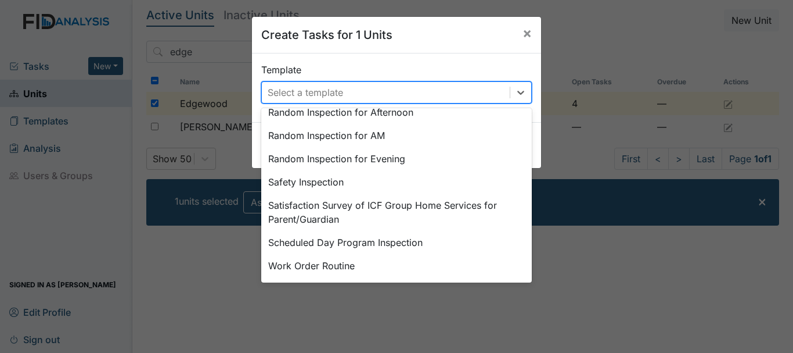
scroll to position [540, 0]
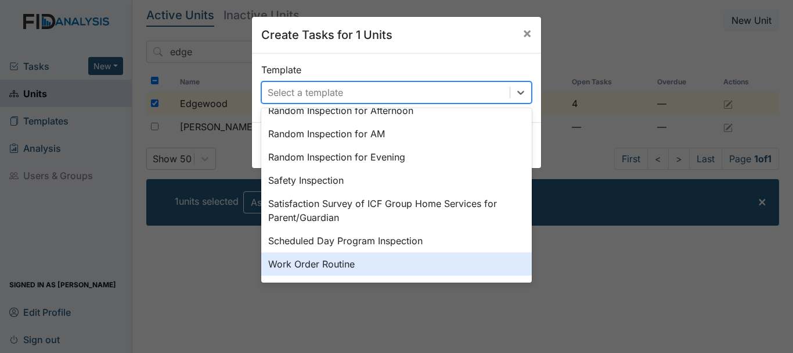
click at [278, 267] on div "Work Order Routine" at bounding box center [396, 263] width 271 height 23
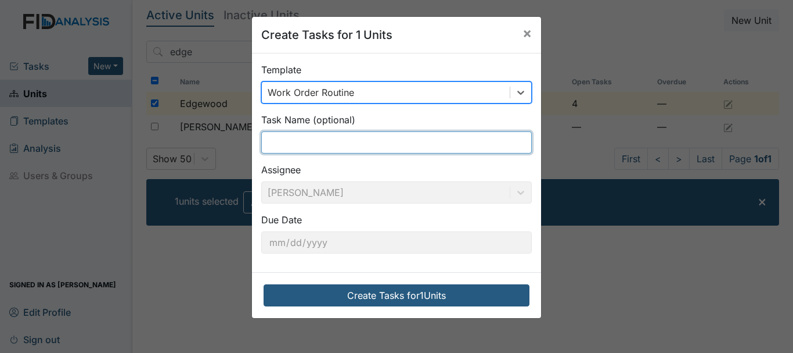
click at [293, 148] on input "text" at bounding box center [396, 142] width 271 height 22
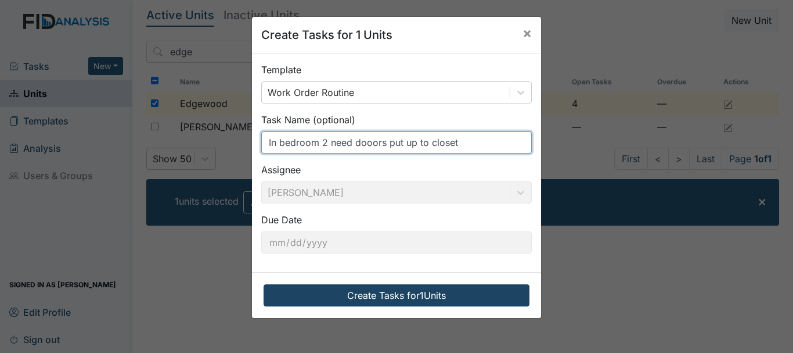
type input "In bedroom 2 need dooors put up to closet"
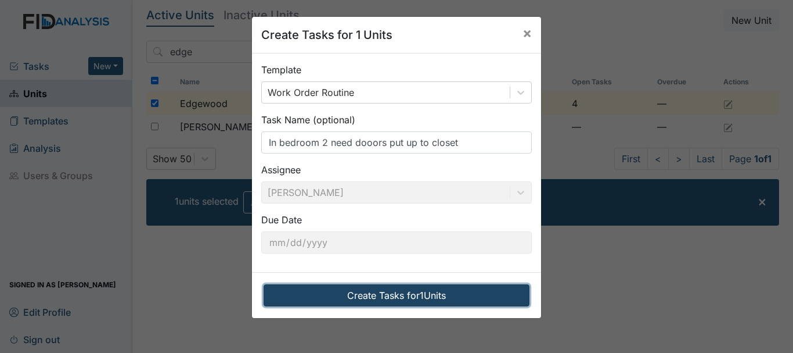
click at [380, 293] on button "Create Tasks for 1 Units" at bounding box center [397, 295] width 266 height 22
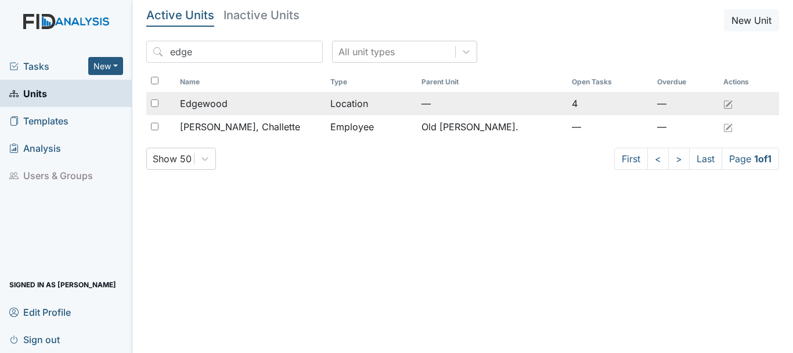
click at [212, 105] on span "Edgewood" at bounding box center [204, 103] width 48 height 14
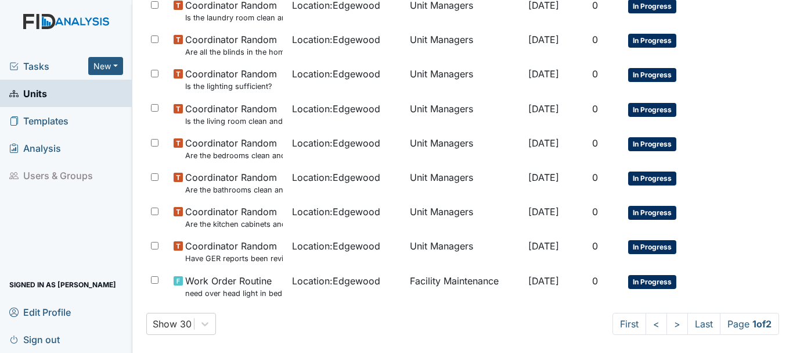
scroll to position [841, 0]
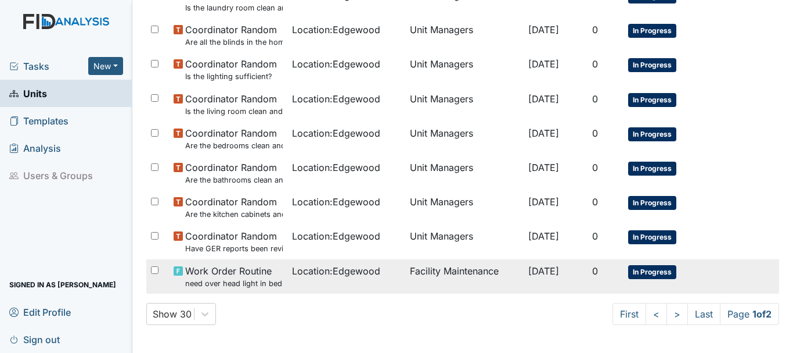
click at [325, 271] on span "Location : Edgewood" at bounding box center [336, 271] width 88 height 14
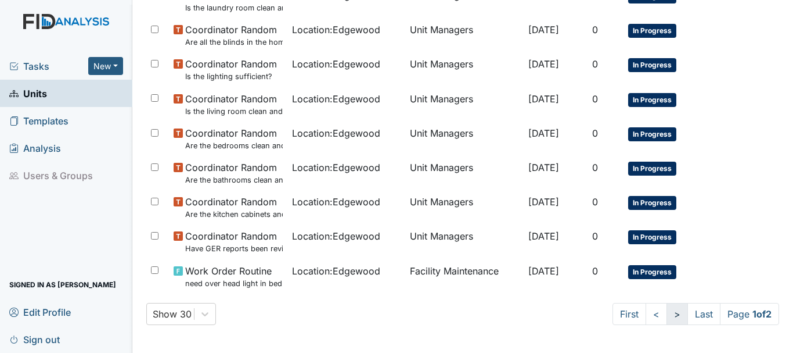
click at [667, 315] on link ">" at bounding box center [677, 314] width 21 height 22
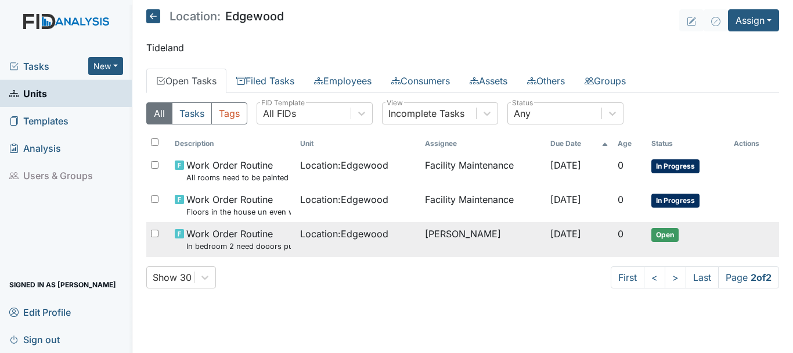
click at [664, 232] on span "Open" at bounding box center [665, 235] width 27 height 14
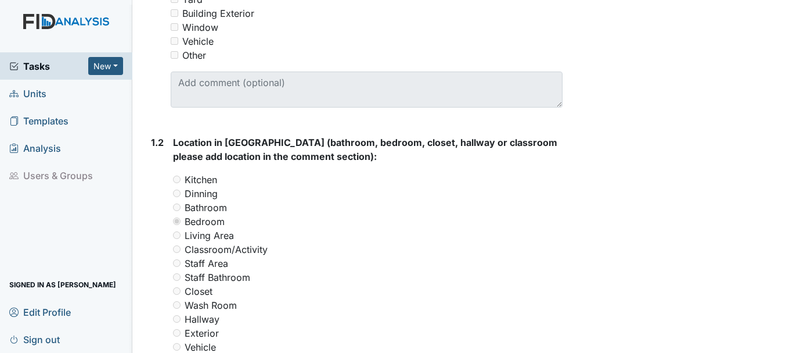
scroll to position [407, 0]
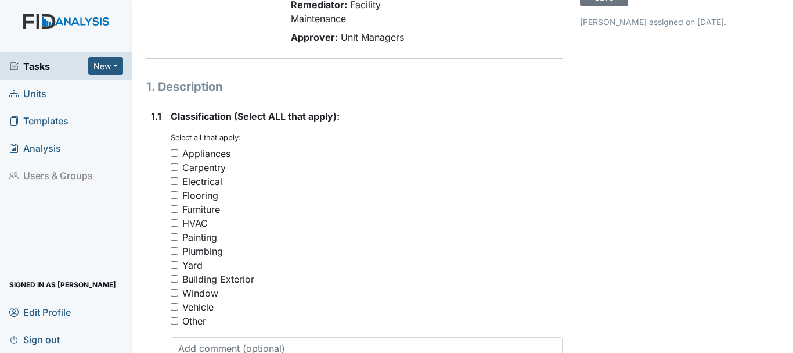
scroll to position [174, 0]
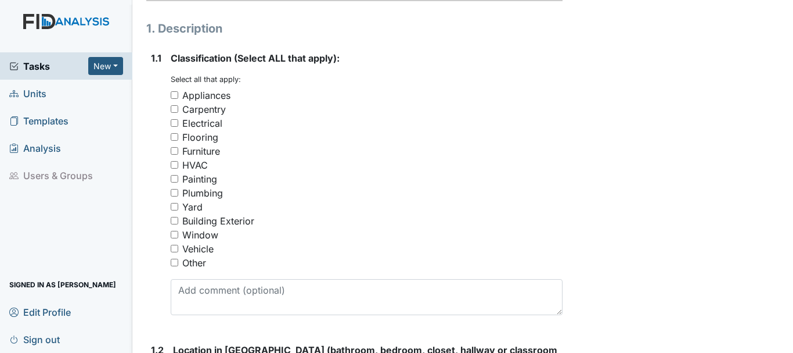
click at [171, 219] on input "Building Exterior" at bounding box center [175, 221] width 8 height 8
checkbox input "true"
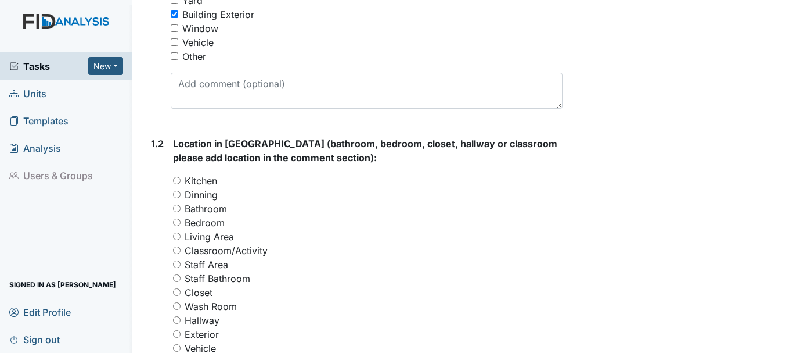
scroll to position [407, 0]
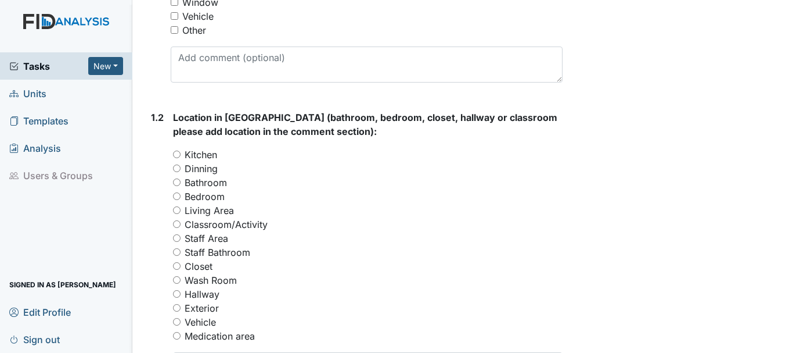
click at [176, 196] on input "Bedroom" at bounding box center [177, 196] width 8 height 8
radio input "true"
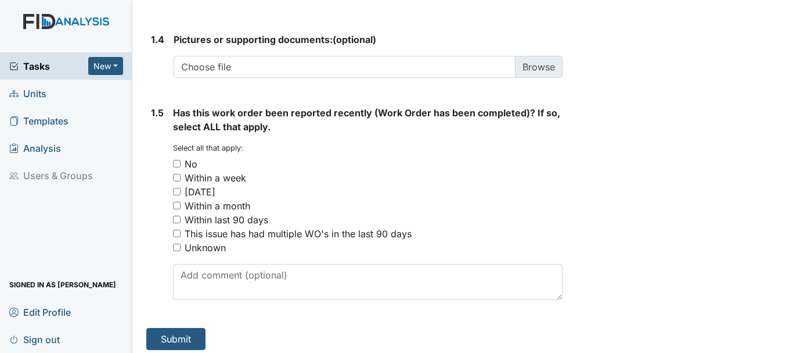
scroll to position [921, 0]
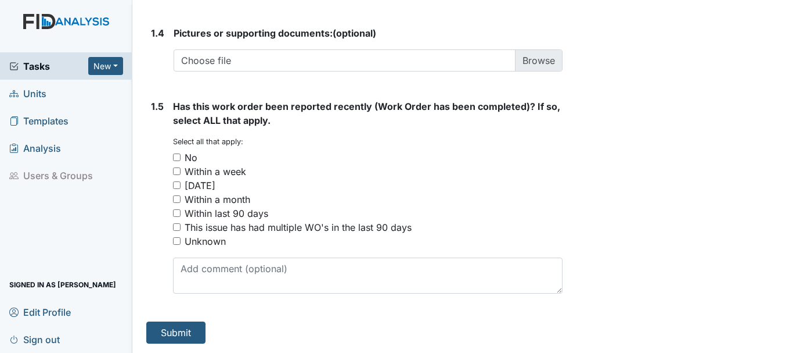
click at [175, 157] on input "No" at bounding box center [177, 157] width 8 height 8
checkbox input "true"
click at [175, 329] on button "Submit" at bounding box center [175, 332] width 59 height 22
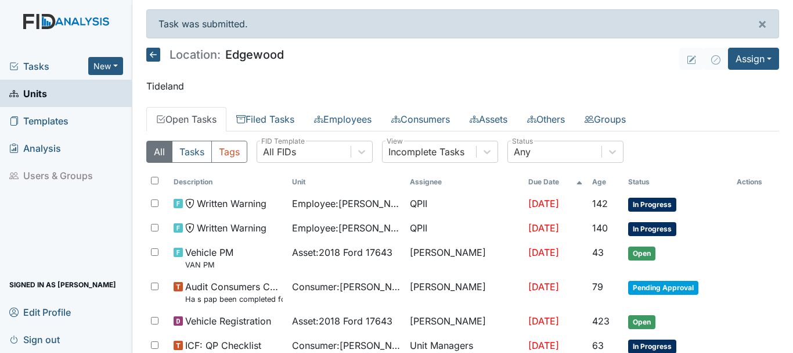
click at [33, 69] on span "Tasks" at bounding box center [48, 66] width 79 height 14
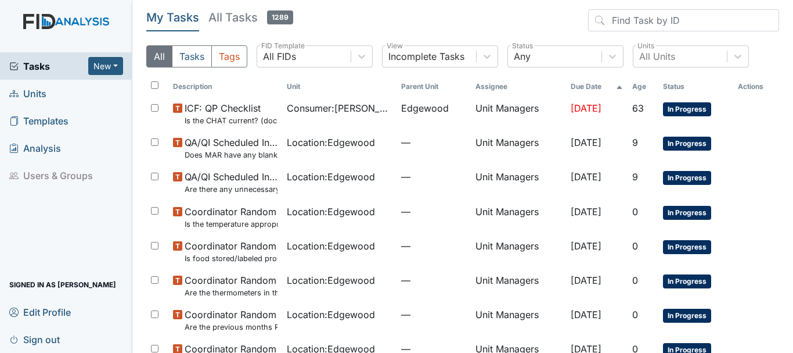
click at [45, 95] on span "Units" at bounding box center [27, 93] width 37 height 18
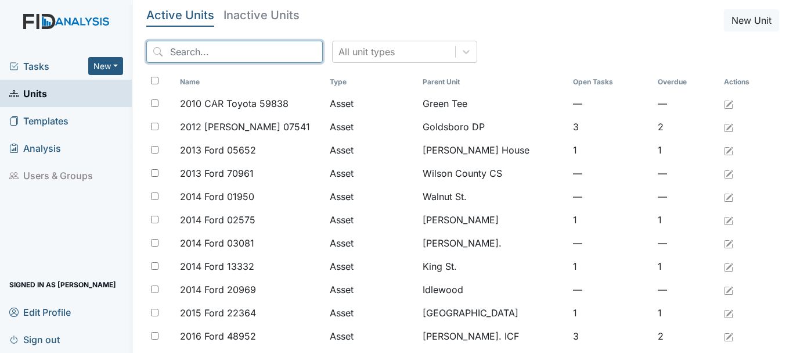
click at [195, 55] on input "search" at bounding box center [234, 52] width 177 height 22
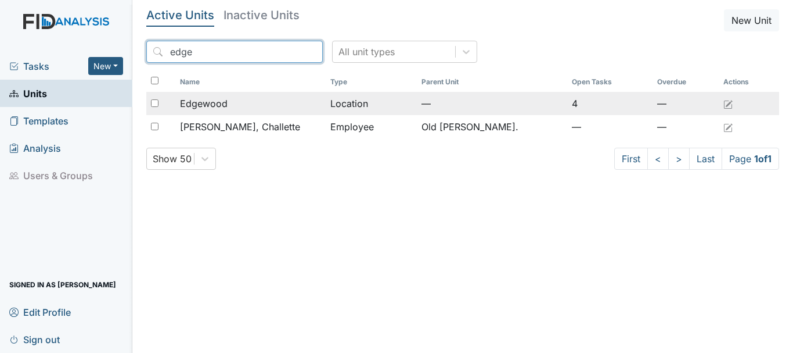
type input "edge"
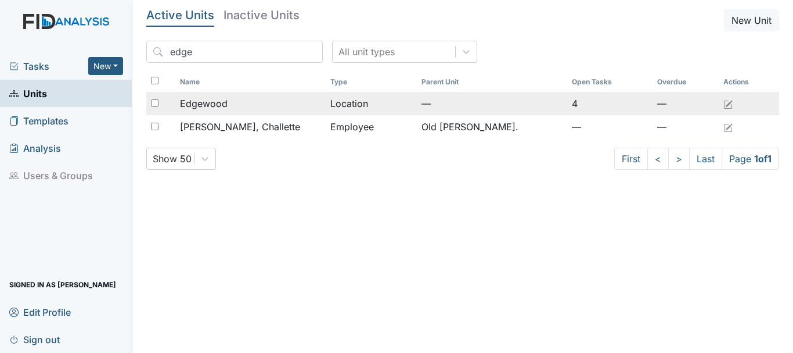
click at [157, 105] on input "checkbox" at bounding box center [155, 103] width 8 height 8
checkbox input "true"
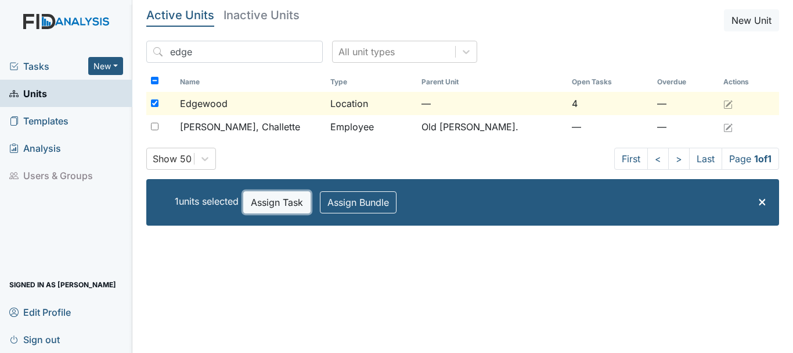
click at [273, 198] on button "Assign Task" at bounding box center [276, 202] width 67 height 22
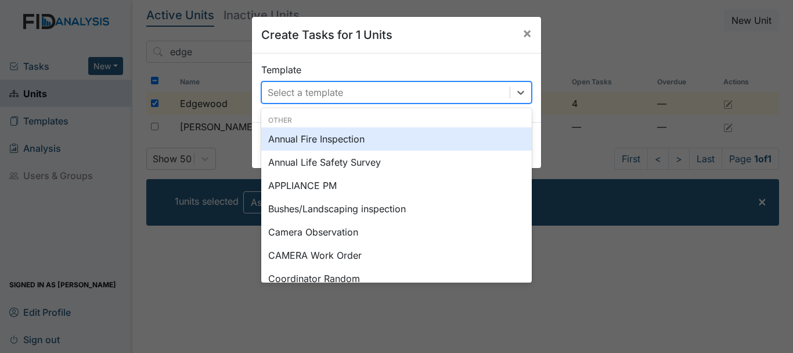
click at [386, 93] on div "Select a template" at bounding box center [386, 92] width 248 height 21
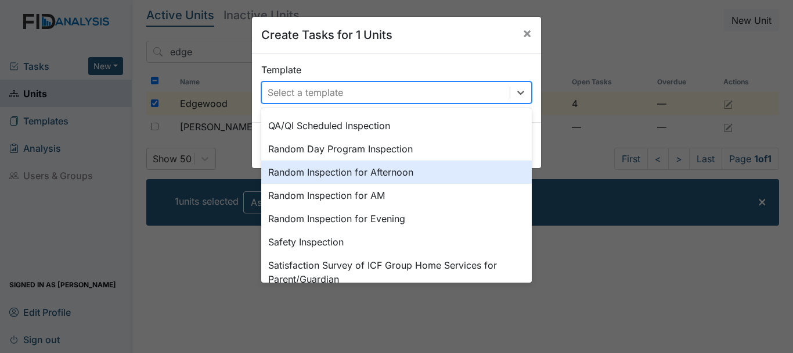
scroll to position [540, 0]
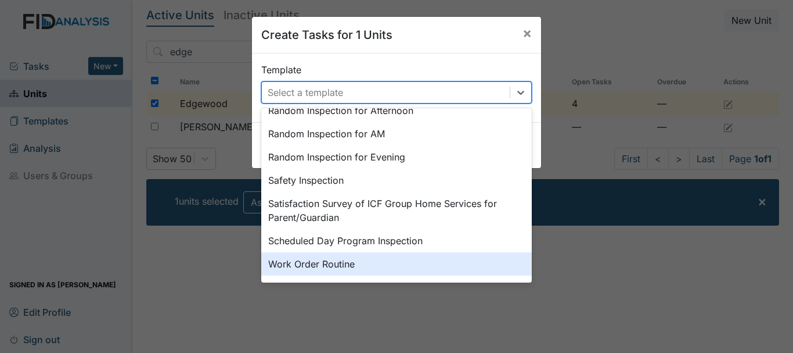
click at [294, 261] on div "Work Order Routine" at bounding box center [396, 263] width 271 height 23
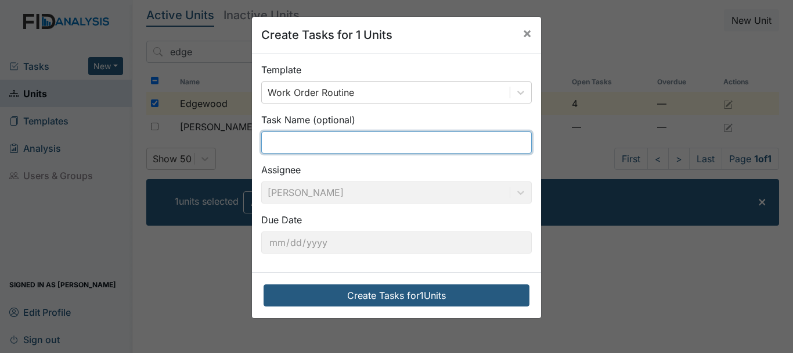
click at [306, 143] on input "text" at bounding box center [396, 142] width 271 height 22
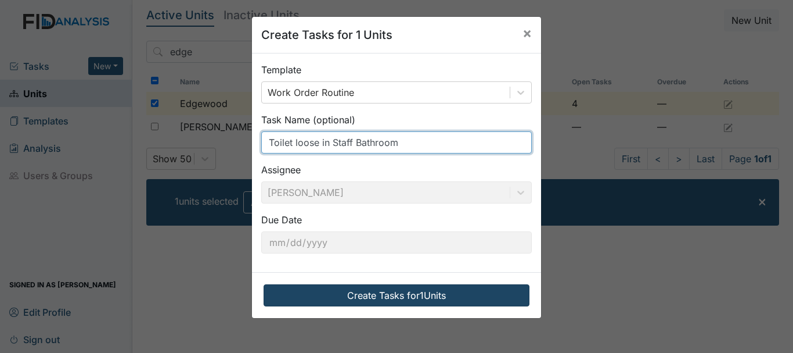
type input "Toilet loose in Staff Bathroom"
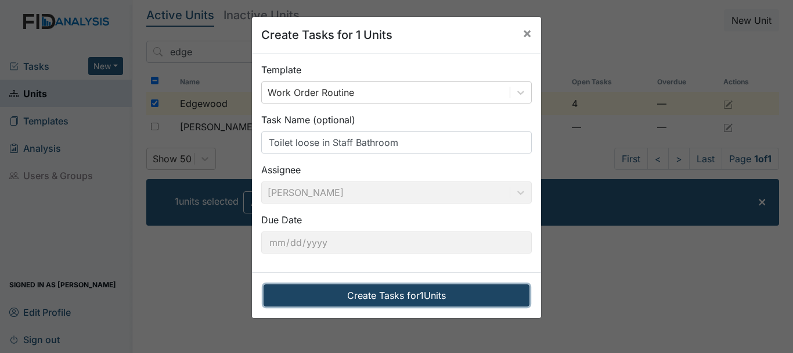
click at [364, 294] on button "Create Tasks for 1 Units" at bounding box center [397, 295] width 266 height 22
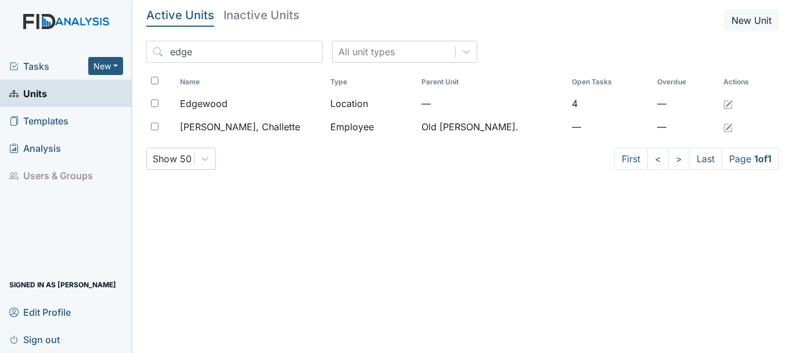
click at [38, 67] on span "Tasks" at bounding box center [48, 66] width 79 height 14
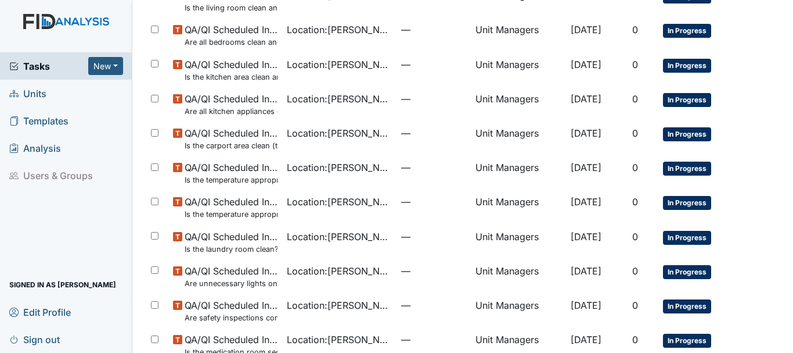
scroll to position [825, 0]
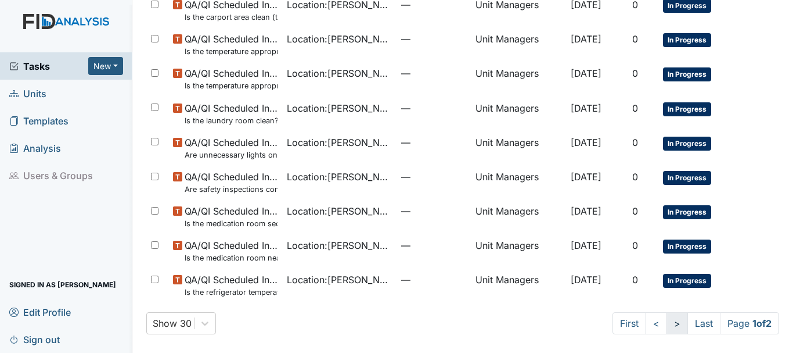
click at [667, 324] on link ">" at bounding box center [677, 323] width 21 height 22
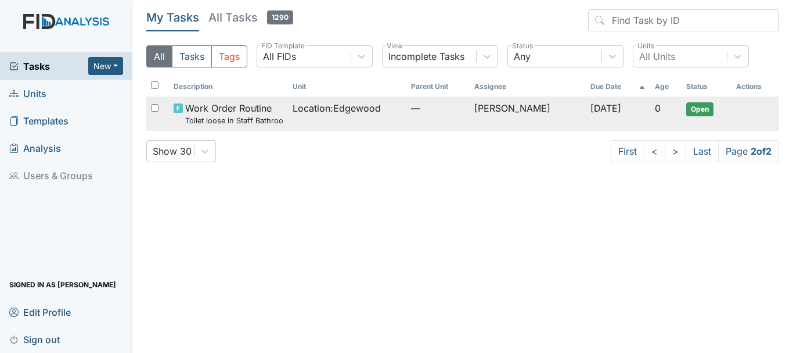
click at [254, 114] on span "Work Order Routine Toilet loose in Staff Bathroom" at bounding box center [234, 113] width 98 height 25
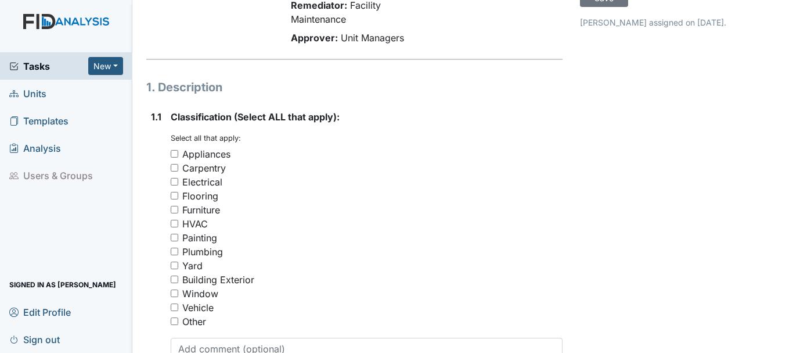
scroll to position [116, 0]
click at [175, 249] on input "Plumbing" at bounding box center [175, 251] width 8 height 8
checkbox input "true"
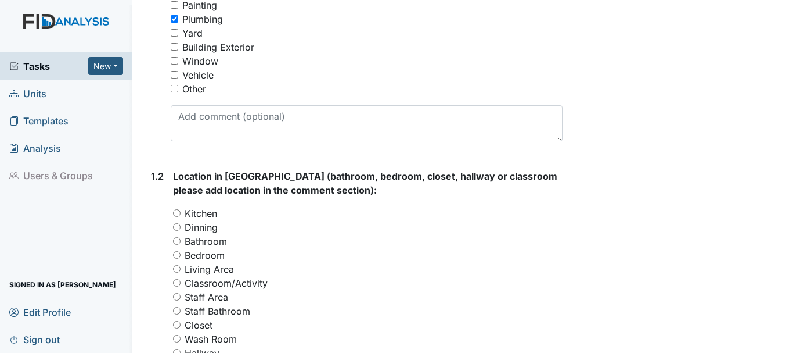
scroll to position [348, 0]
click at [175, 242] on input "Bathroom" at bounding box center [177, 240] width 8 height 8
radio input "true"
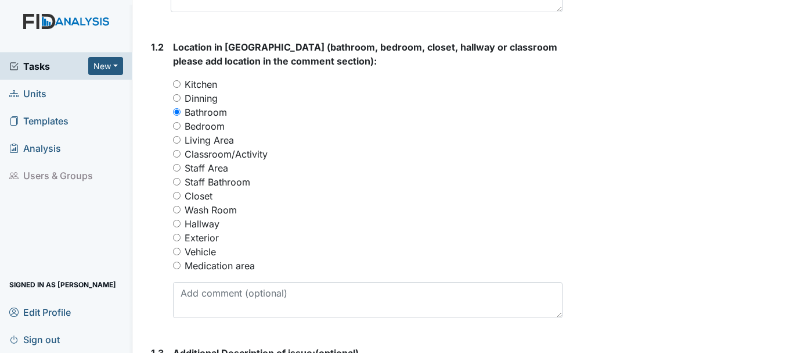
scroll to position [581, 0]
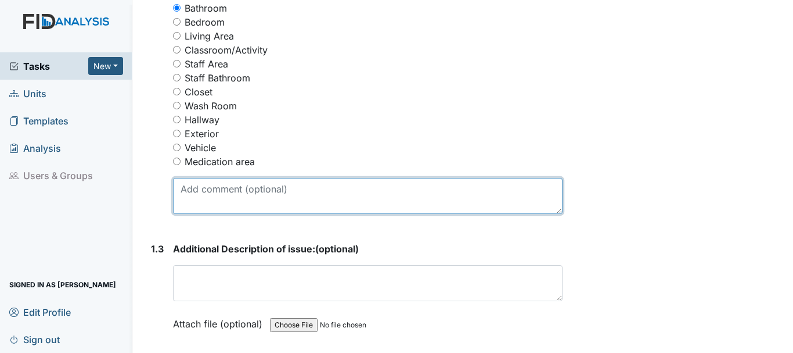
click at [247, 195] on textarea at bounding box center [368, 196] width 390 height 36
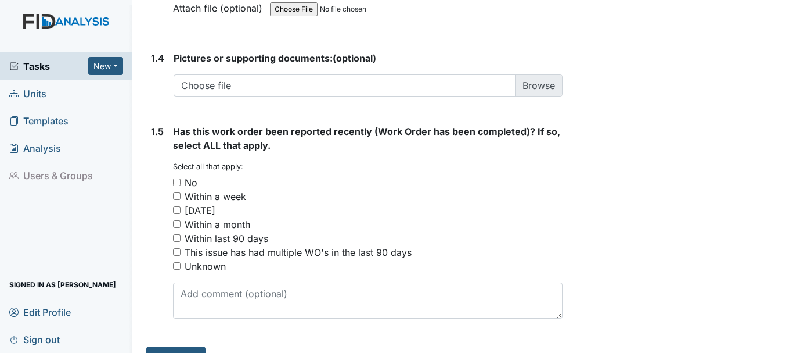
scroll to position [921, 0]
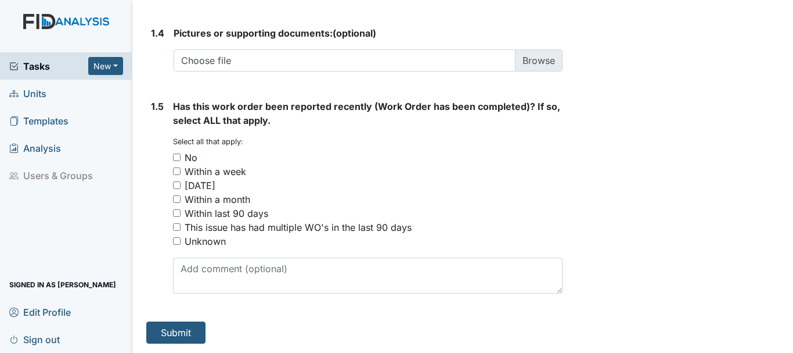
type textarea "Toilet loose in staff bathroom"
click at [178, 155] on input "No" at bounding box center [177, 157] width 8 height 8
checkbox input "true"
click at [178, 325] on button "Submit" at bounding box center [175, 332] width 59 height 22
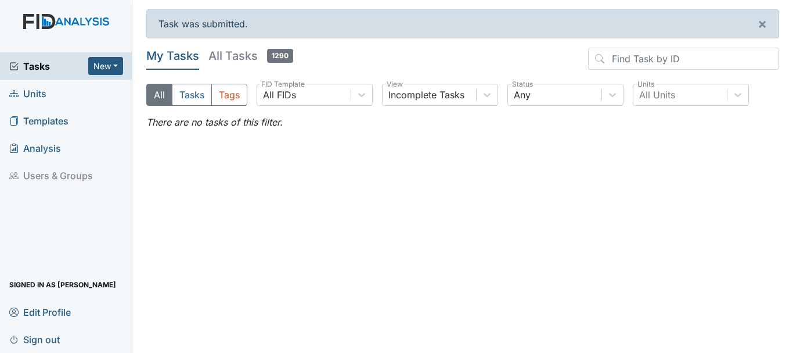
click at [38, 67] on span "Tasks" at bounding box center [48, 66] width 79 height 14
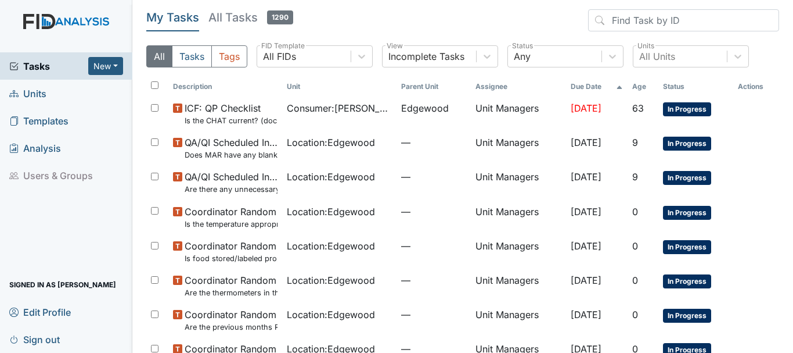
click at [31, 93] on span "Units" at bounding box center [27, 93] width 37 height 18
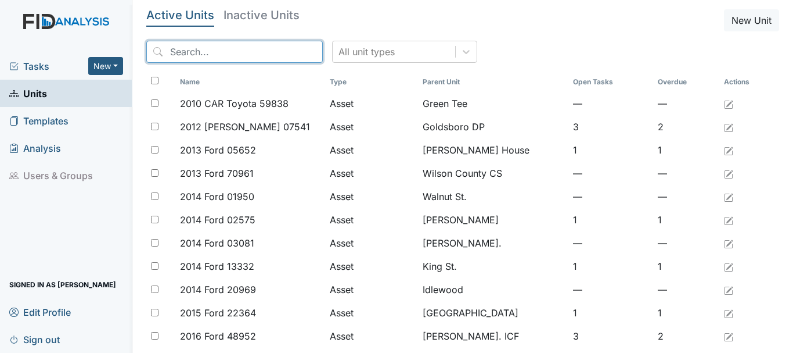
click at [200, 53] on input "search" at bounding box center [234, 52] width 177 height 22
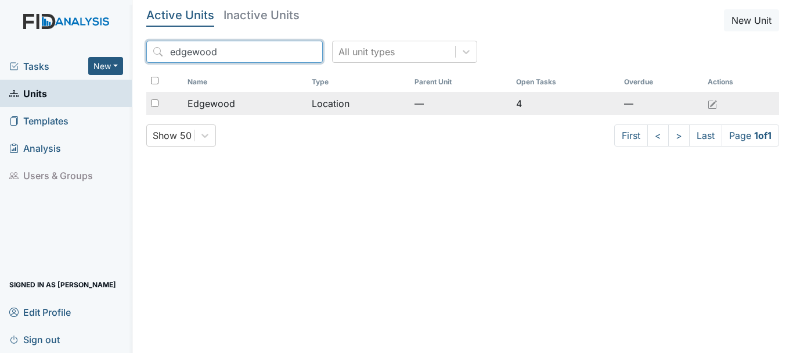
type input "edgewood"
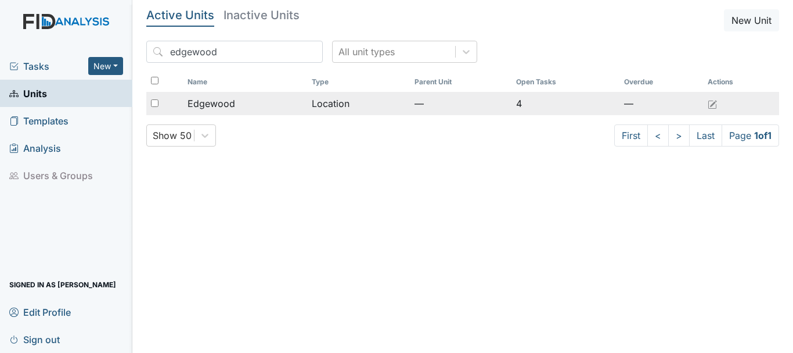
click at [154, 100] on input "checkbox" at bounding box center [155, 103] width 8 height 8
checkbox input "true"
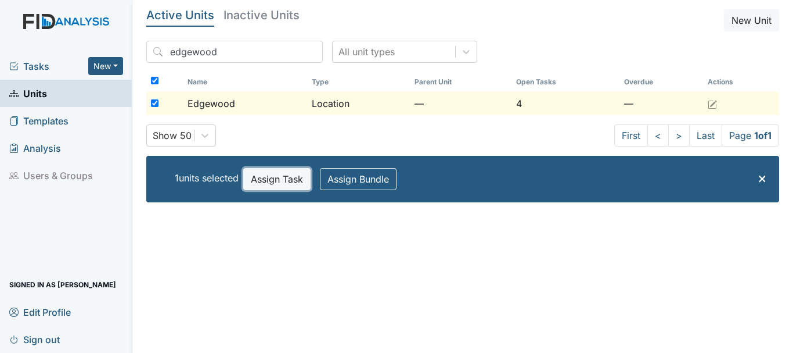
click at [282, 179] on button "Assign Task" at bounding box center [276, 179] width 67 height 22
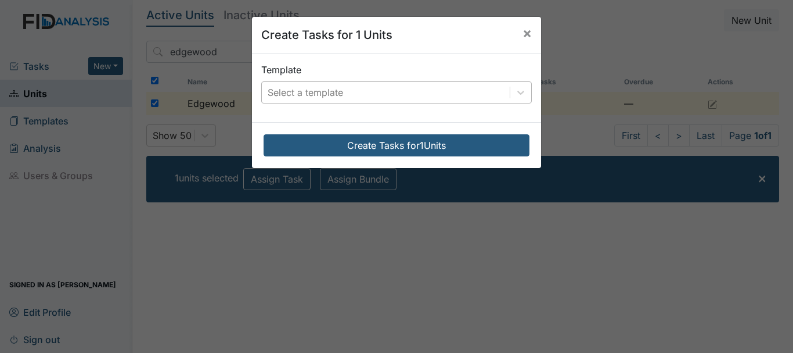
click at [363, 94] on div "Select a template" at bounding box center [386, 92] width 248 height 21
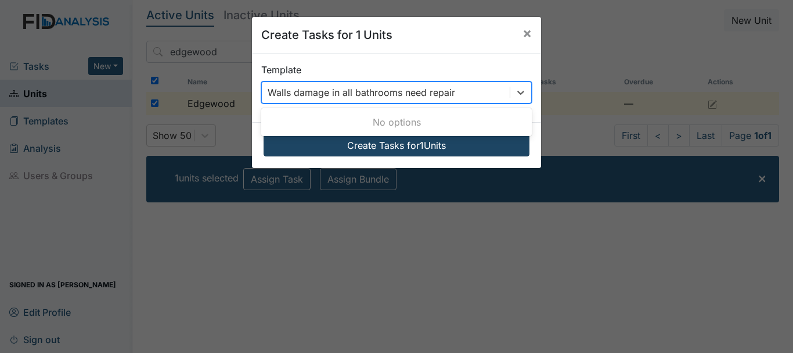
type input "Walls damage in all bathrooms need repair"
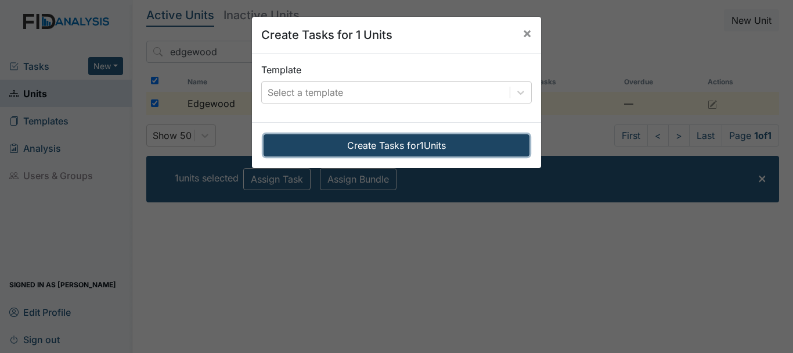
click at [367, 145] on button "Create Tasks for 1 Units" at bounding box center [397, 145] width 266 height 22
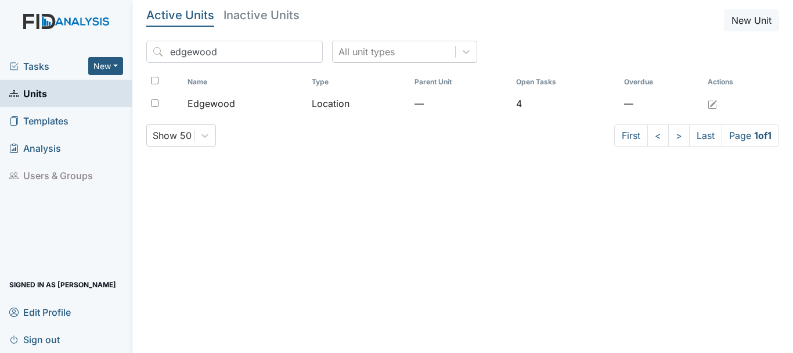
click at [39, 63] on span "Tasks" at bounding box center [48, 66] width 79 height 14
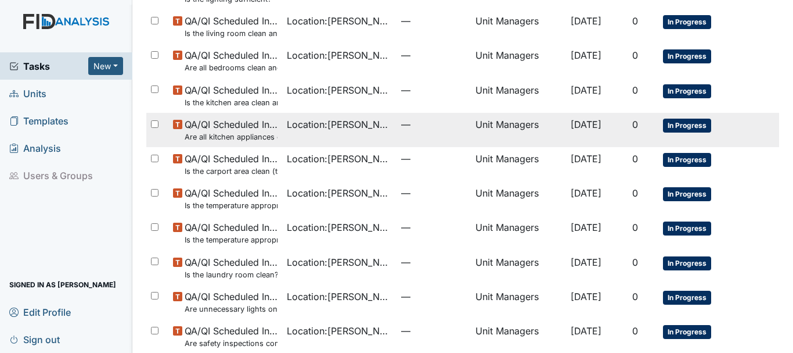
scroll to position [825, 0]
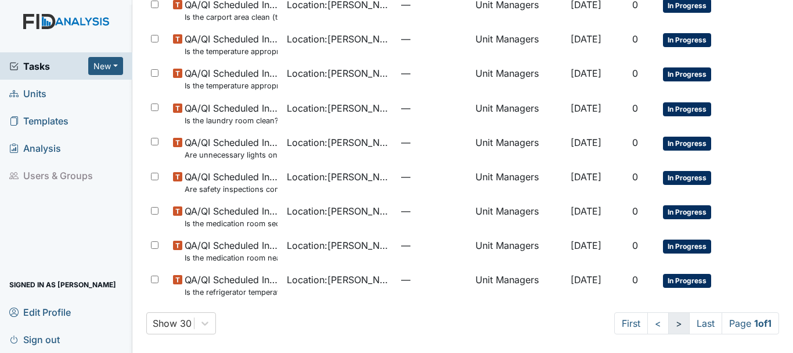
click at [668, 324] on link ">" at bounding box center [678, 323] width 21 height 22
click at [668, 321] on link ">" at bounding box center [678, 323] width 21 height 22
click at [668, 324] on link ">" at bounding box center [678, 323] width 21 height 22
click at [34, 69] on span "Tasks" at bounding box center [48, 66] width 79 height 14
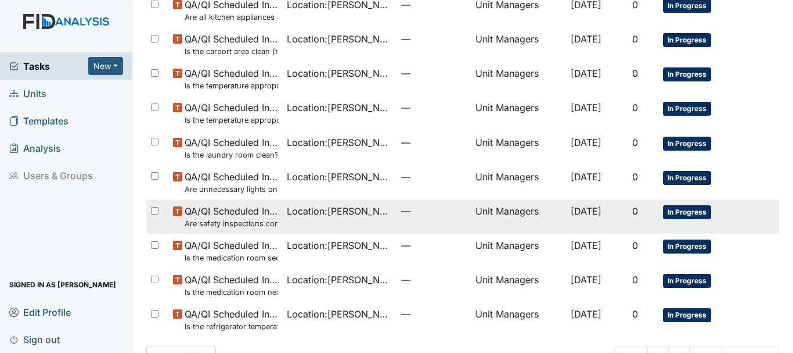
scroll to position [825, 0]
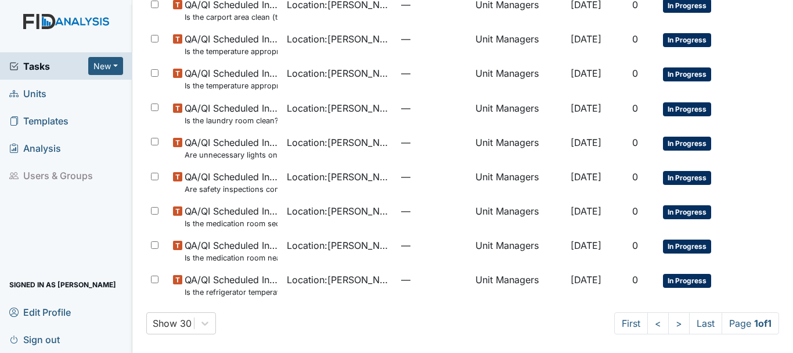
click at [35, 89] on span "Units" at bounding box center [27, 93] width 37 height 18
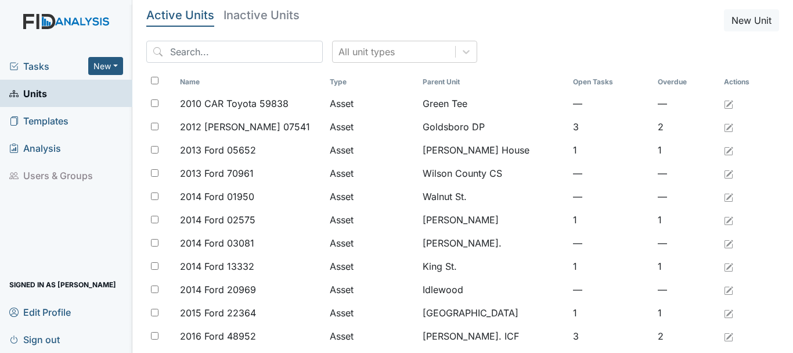
click at [31, 71] on span "Tasks" at bounding box center [48, 66] width 79 height 14
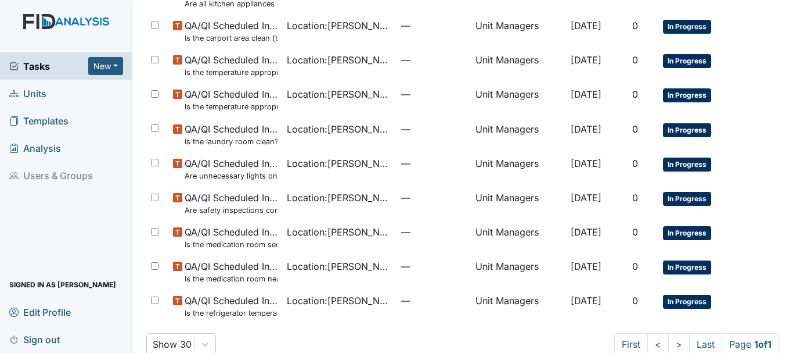
scroll to position [825, 0]
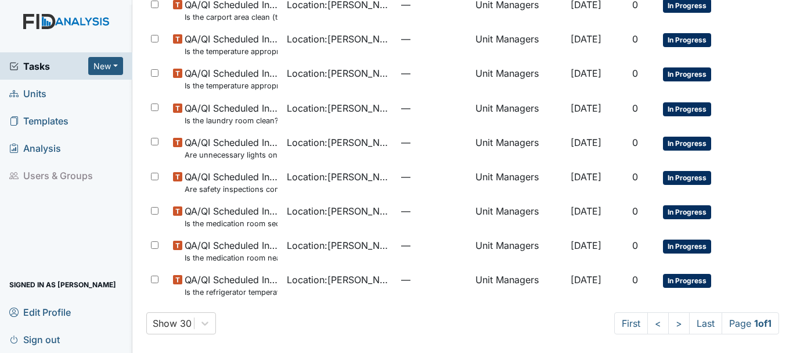
click at [41, 62] on span "Tasks" at bounding box center [48, 66] width 79 height 14
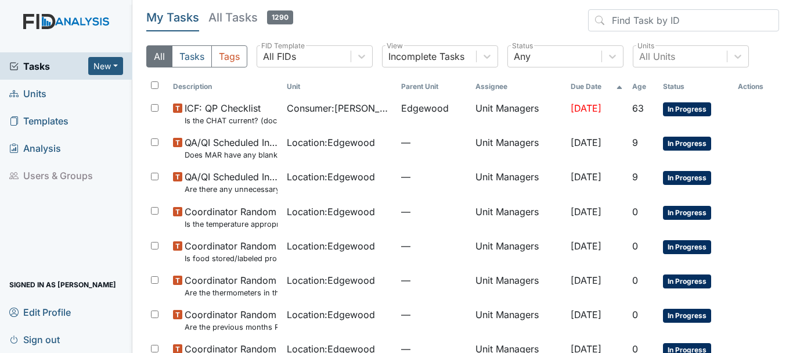
click at [36, 95] on span "Units" at bounding box center [27, 93] width 37 height 18
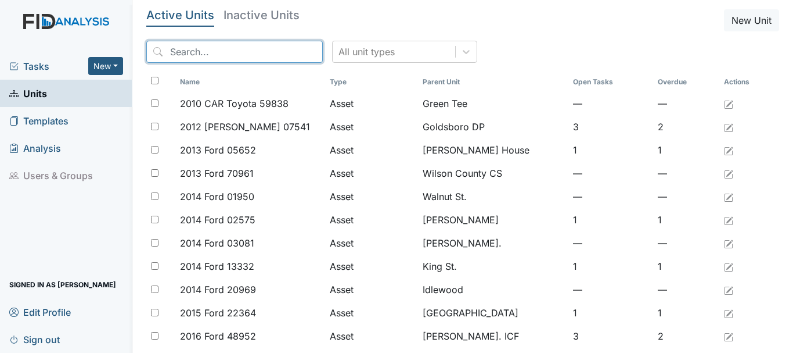
click at [197, 51] on input "search" at bounding box center [234, 52] width 177 height 22
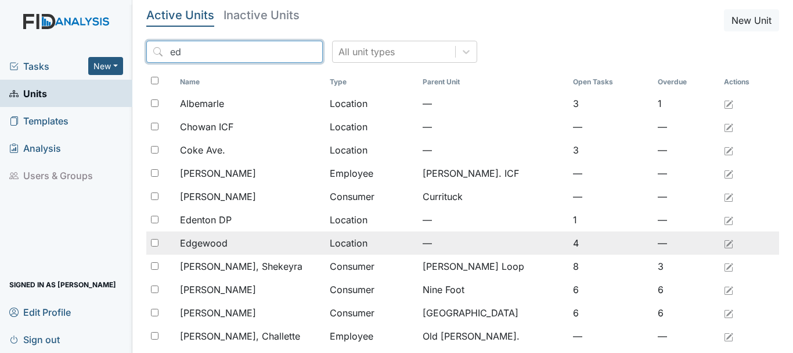
type input "ed"
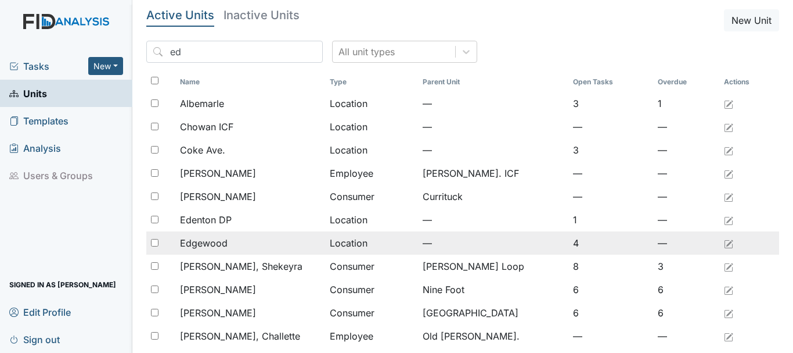
click at [154, 242] on input "checkbox" at bounding box center [155, 243] width 8 height 8
checkbox input "true"
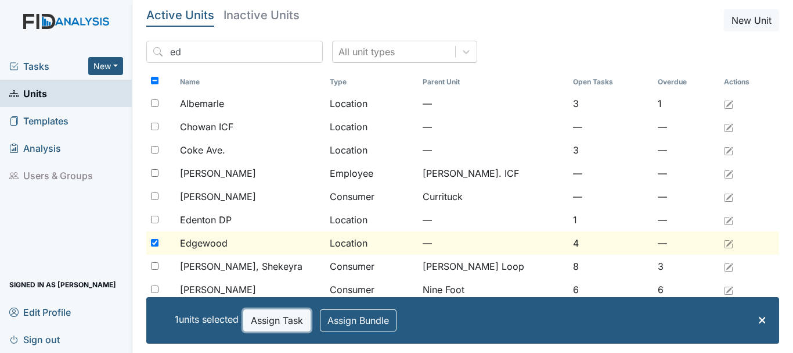
click at [287, 322] on button "Assign Task" at bounding box center [276, 320] width 67 height 22
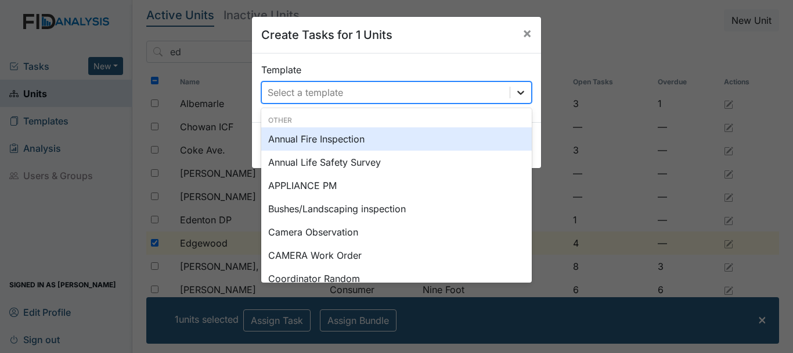
click at [520, 87] on icon at bounding box center [521, 93] width 12 height 12
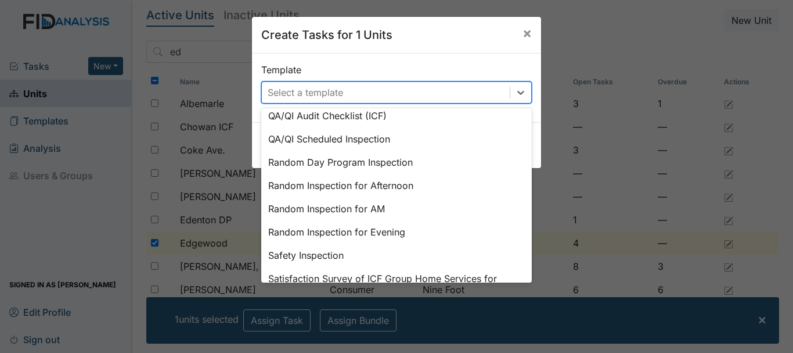
scroll to position [540, 0]
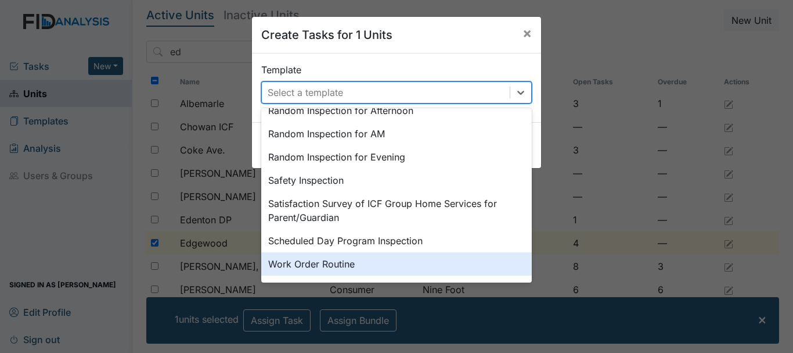
click at [321, 265] on div "Work Order Routine" at bounding box center [396, 263] width 271 height 23
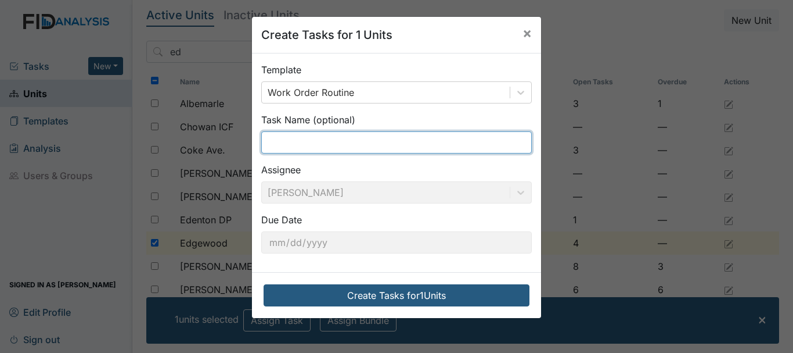
click at [293, 138] on input "text" at bounding box center [396, 142] width 271 height 22
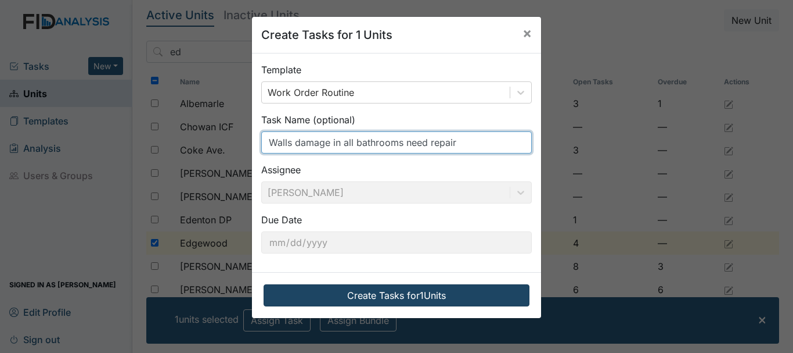
type input "Walls damage in all bathrooms need repair"
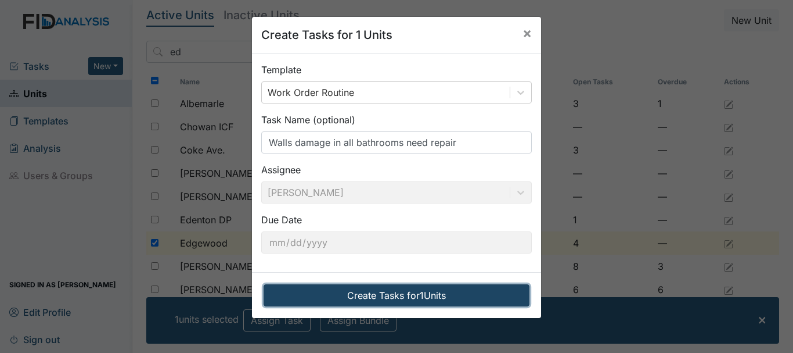
click at [375, 291] on button "Create Tasks for 1 Units" at bounding box center [397, 295] width 266 height 22
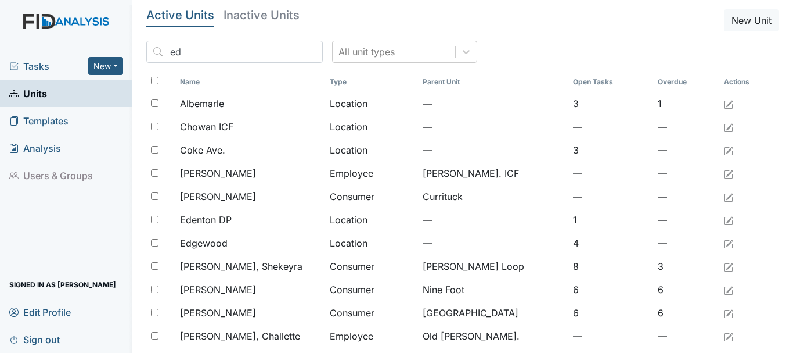
click at [35, 63] on span "Tasks" at bounding box center [48, 66] width 79 height 14
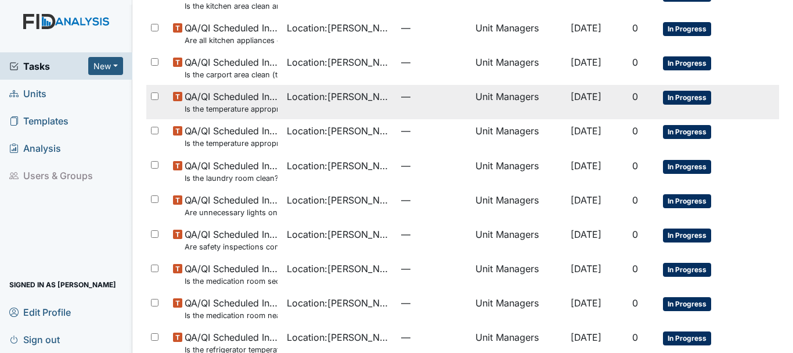
scroll to position [825, 0]
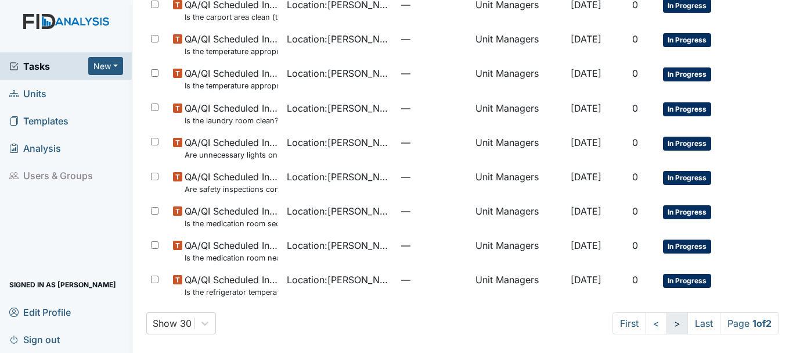
click at [667, 327] on link ">" at bounding box center [677, 323] width 21 height 22
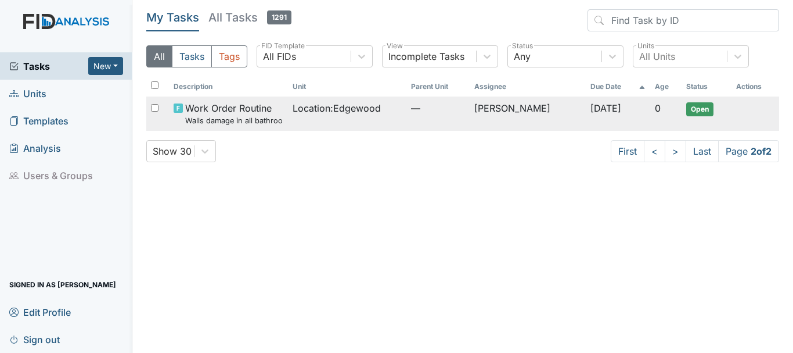
click at [233, 108] on span "Work Order Routine Walls damage in all bathrooms need repair" at bounding box center [234, 113] width 98 height 25
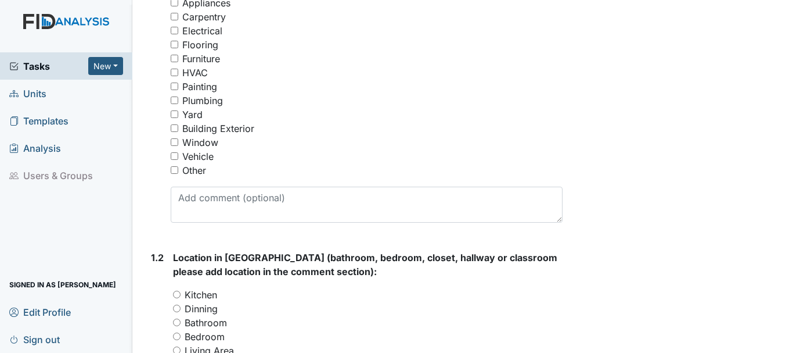
scroll to position [290, 0]
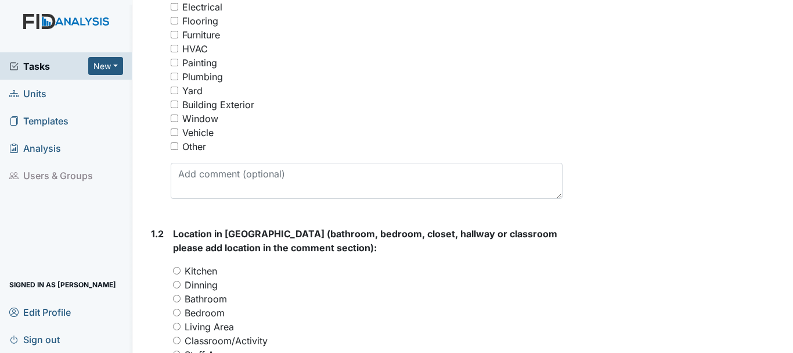
click at [175, 105] on input "Building Exterior" at bounding box center [175, 104] width 8 height 8
checkbox input "true"
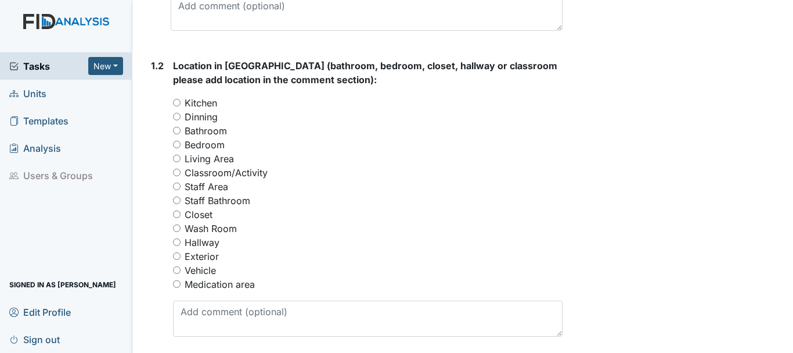
scroll to position [465, 0]
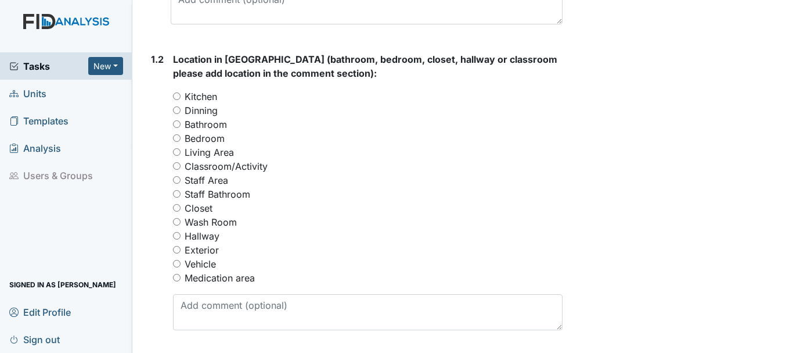
click at [177, 125] on input "Bathroom" at bounding box center [177, 124] width 8 height 8
radio input "true"
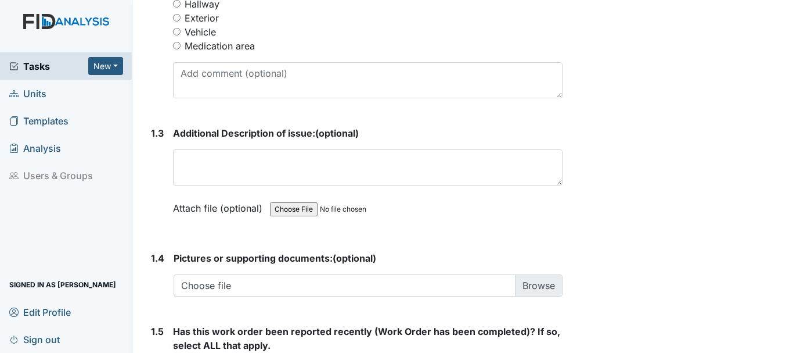
scroll to position [697, 0]
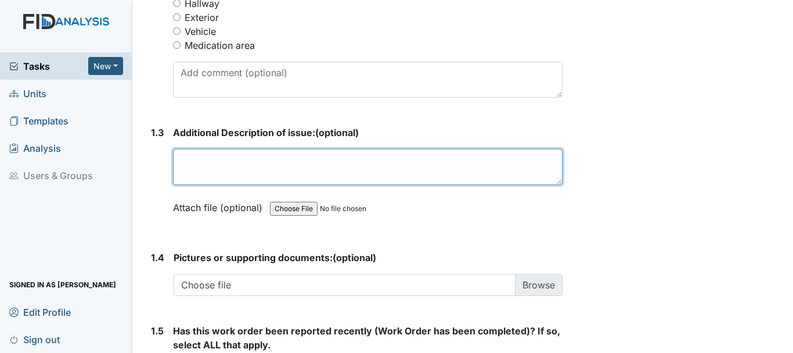
click at [218, 162] on textarea at bounding box center [368, 167] width 390 height 36
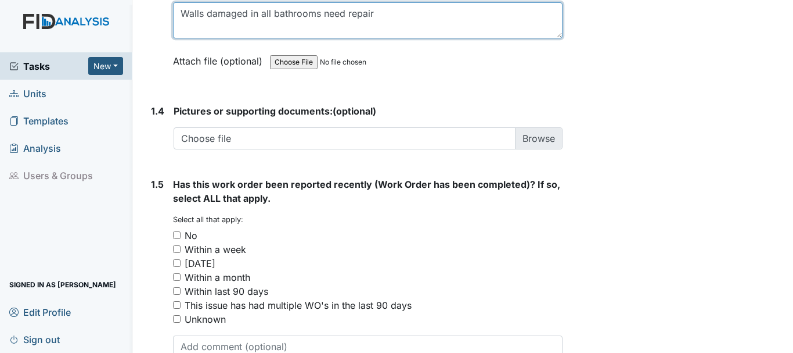
scroll to position [871, 0]
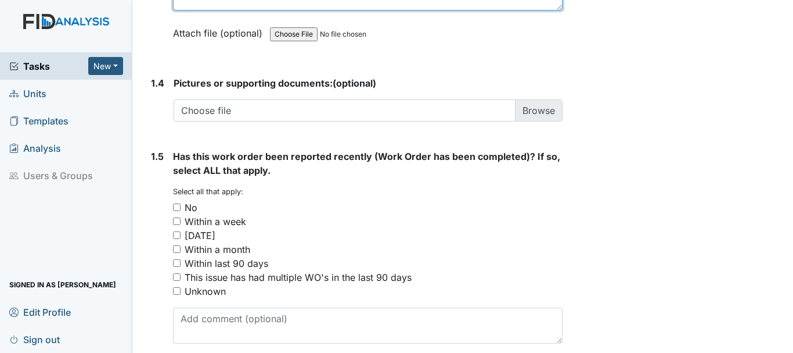
type textarea "Walls damaged in all bathrooms need repair"
click at [176, 207] on input "No" at bounding box center [177, 207] width 8 height 8
checkbox input "true"
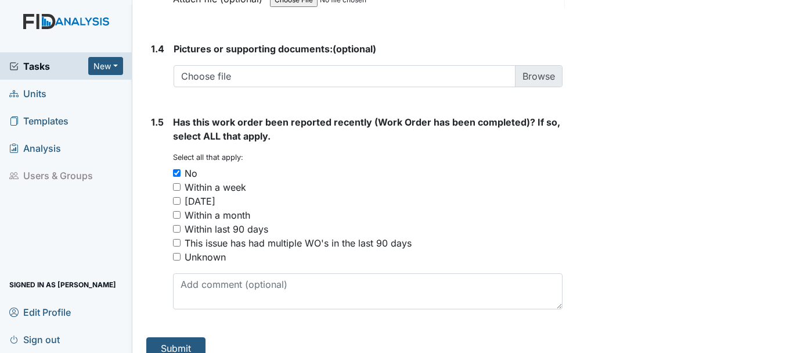
scroll to position [921, 0]
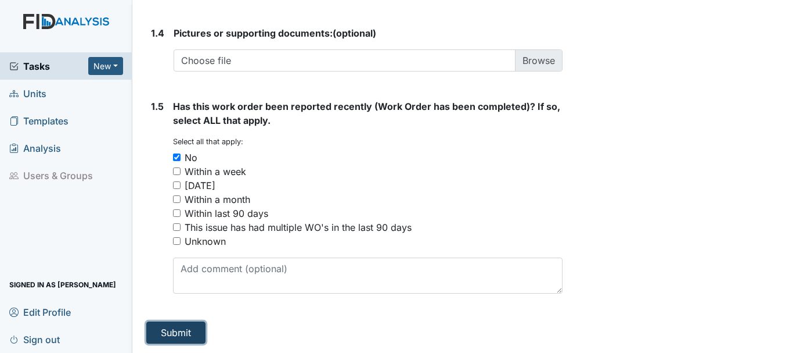
click at [172, 325] on button "Submit" at bounding box center [175, 332] width 59 height 22
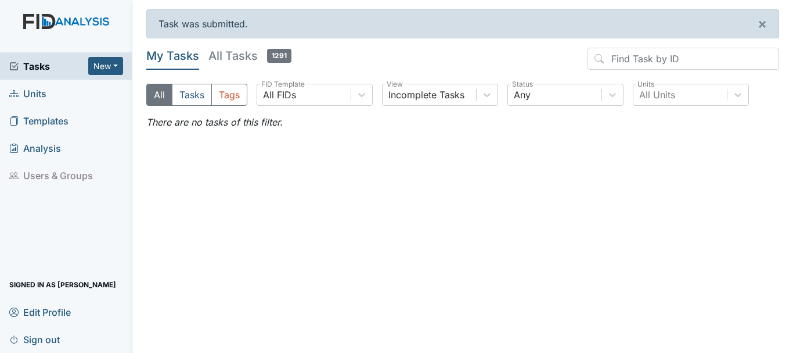
click at [34, 94] on span "Units" at bounding box center [27, 93] width 37 height 18
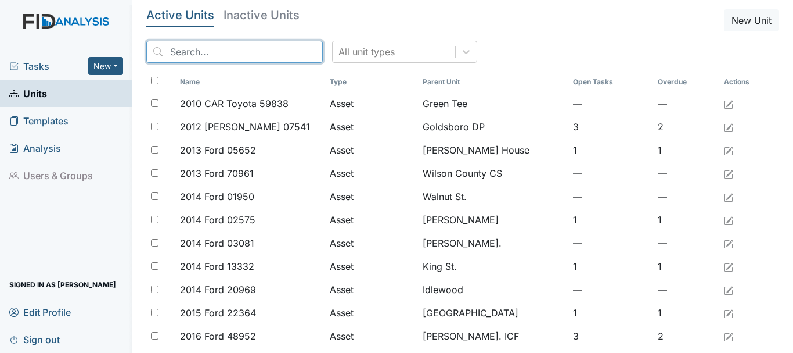
click at [194, 52] on input "search" at bounding box center [234, 52] width 177 height 22
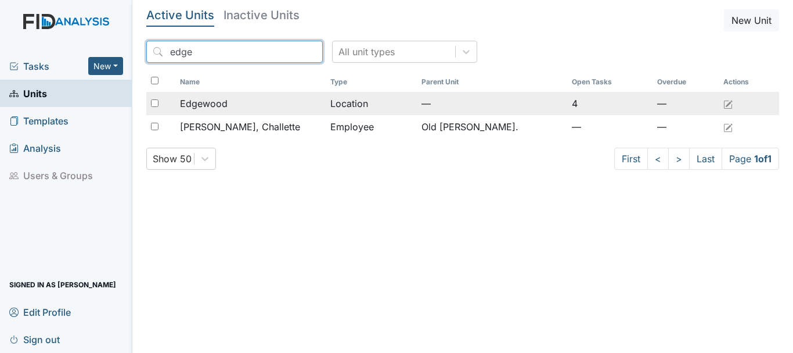
type input "edge"
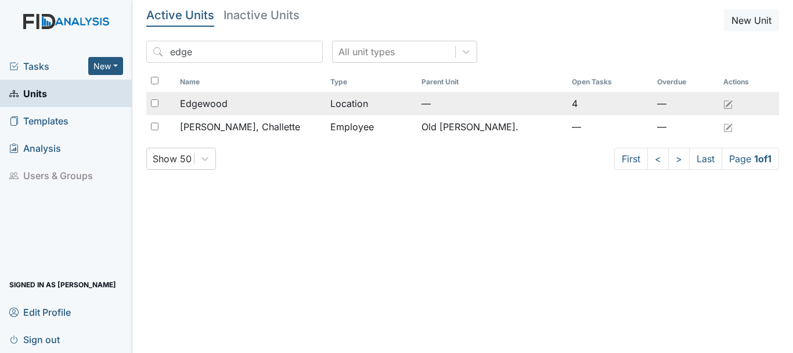
click at [157, 103] on input "checkbox" at bounding box center [155, 103] width 8 height 8
checkbox input "true"
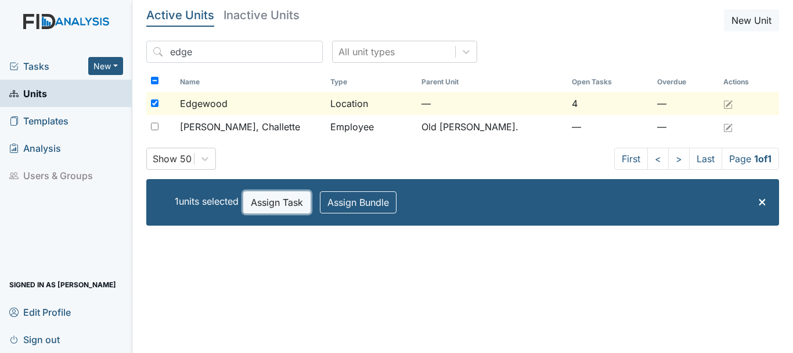
click at [264, 201] on button "Assign Task" at bounding box center [276, 202] width 67 height 22
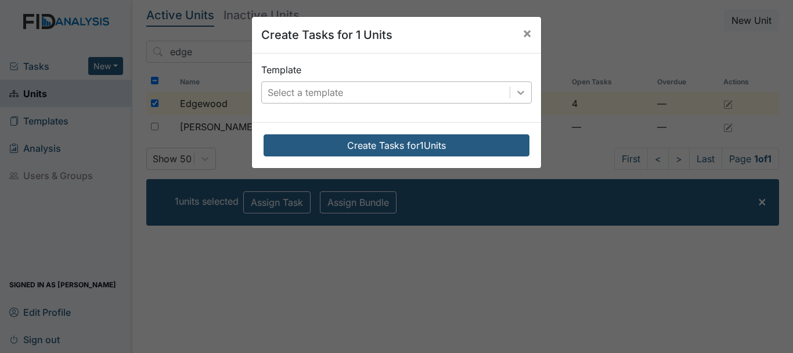
click at [518, 91] on icon at bounding box center [521, 93] width 12 height 12
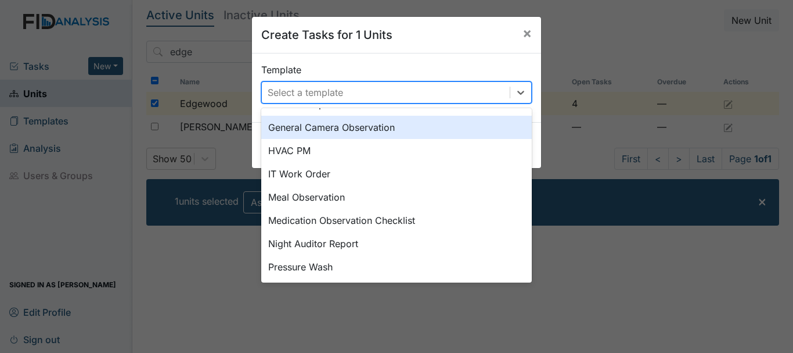
scroll to position [540, 0]
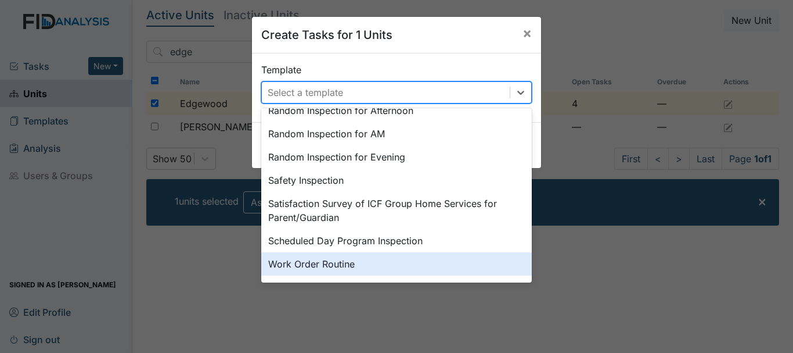
click at [297, 261] on div "Work Order Routine" at bounding box center [396, 263] width 271 height 23
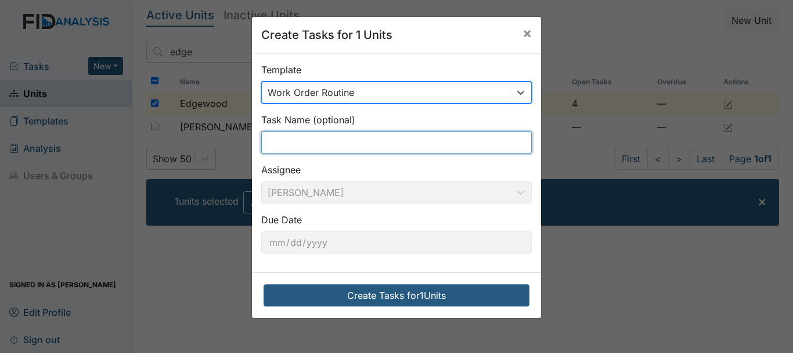
click at [293, 147] on input "text" at bounding box center [396, 142] width 271 height 22
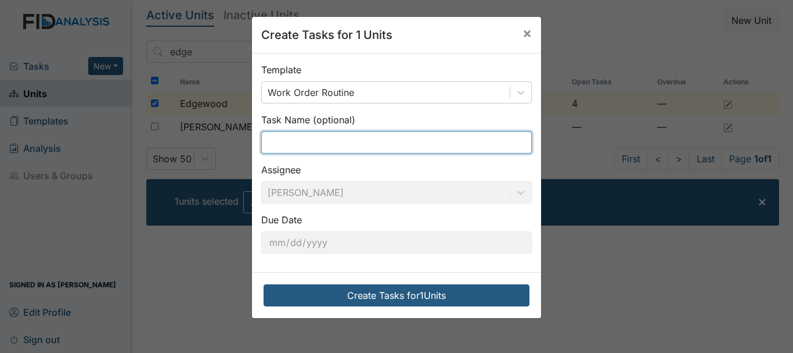
click at [298, 145] on input "text" at bounding box center [396, 142] width 271 height 22
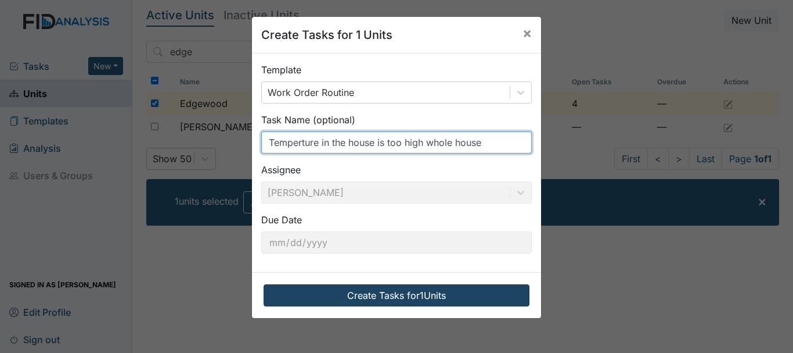
type input "Temperture in the house is too high whole house"
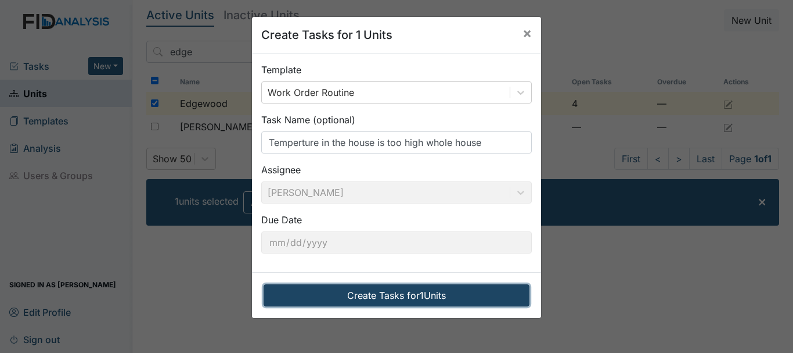
click at [383, 294] on button "Create Tasks for 1 Units" at bounding box center [397, 295] width 266 height 22
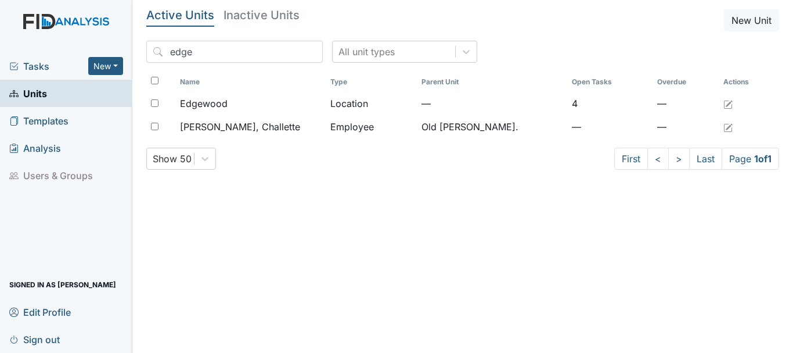
click at [35, 67] on span "Tasks" at bounding box center [48, 66] width 79 height 14
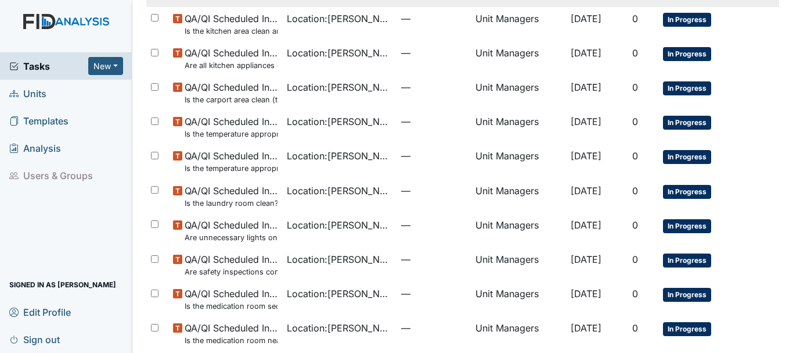
scroll to position [825, 0]
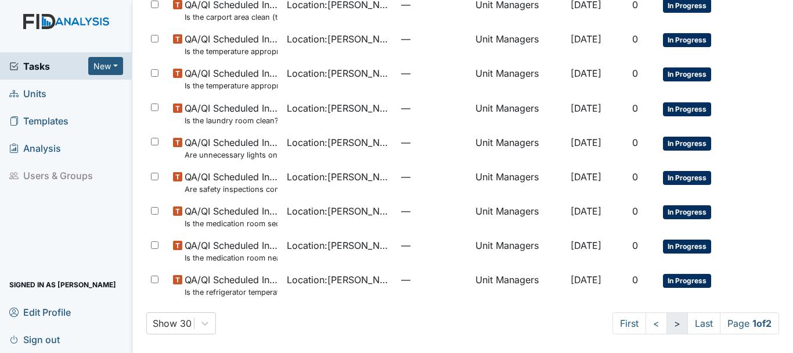
click at [667, 325] on link ">" at bounding box center [677, 323] width 21 height 22
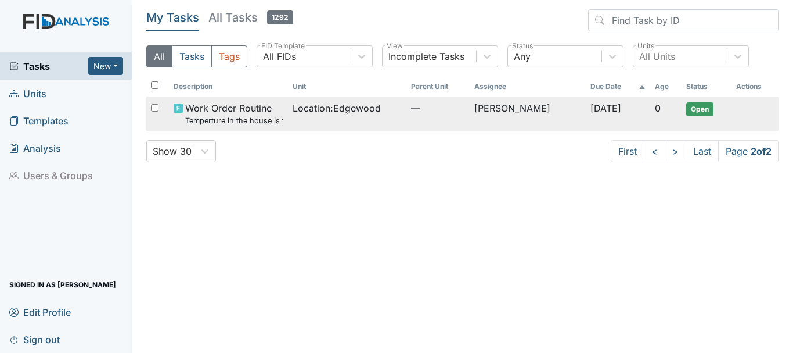
click at [258, 110] on span "Work Order Routine Temperture in the house is too high whole house" at bounding box center [234, 113] width 98 height 25
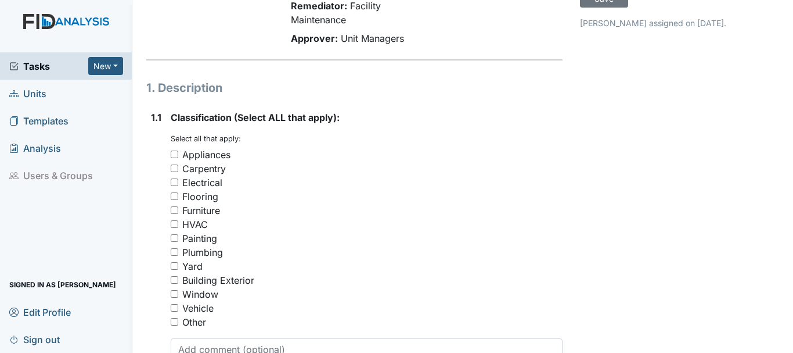
scroll to position [116, 0]
